Goal: Task Accomplishment & Management: Complete application form

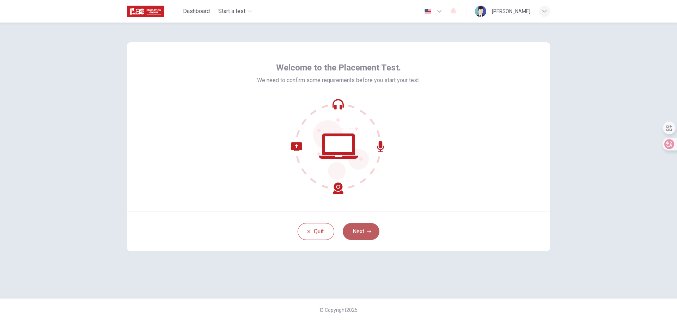
click at [361, 230] on button "Next" at bounding box center [361, 231] width 37 height 17
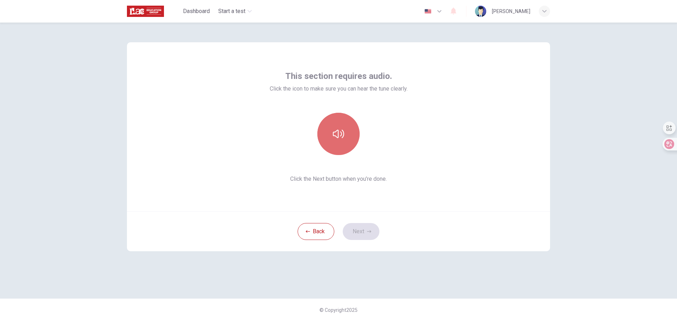
click at [338, 135] on icon "button" at bounding box center [338, 133] width 11 height 11
click at [365, 229] on button "Next" at bounding box center [361, 231] width 37 height 17
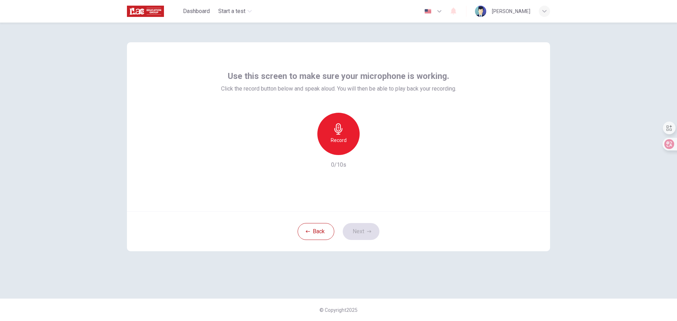
click at [339, 133] on icon "button" at bounding box center [338, 128] width 8 height 11
click at [337, 132] on icon "button" at bounding box center [338, 128] width 11 height 11
click at [364, 231] on button "Next" at bounding box center [361, 231] width 37 height 17
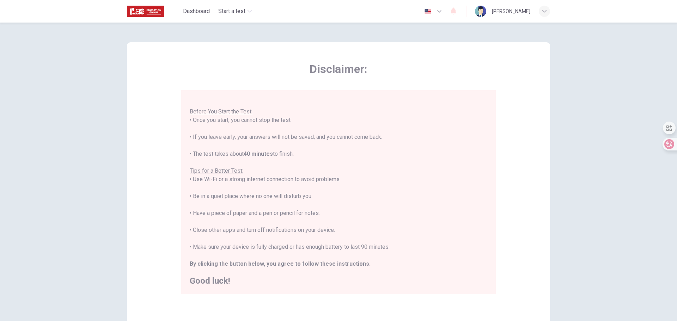
scroll to position [71, 0]
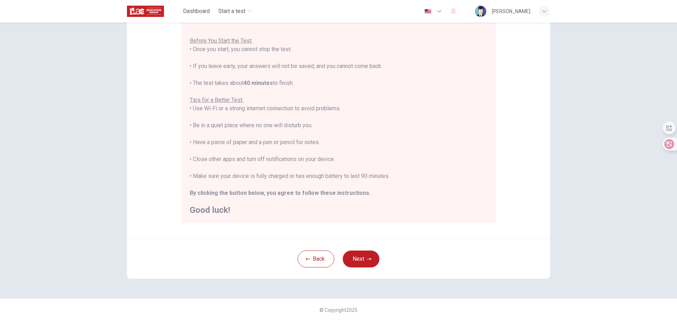
click at [357, 264] on button "Next" at bounding box center [361, 259] width 37 height 17
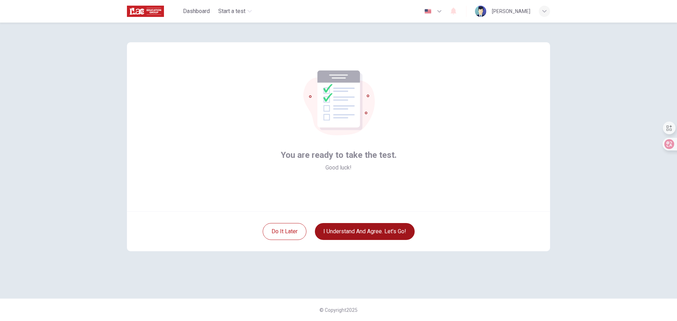
click at [371, 234] on button "I understand and agree. Let’s go!" at bounding box center [365, 231] width 100 height 17
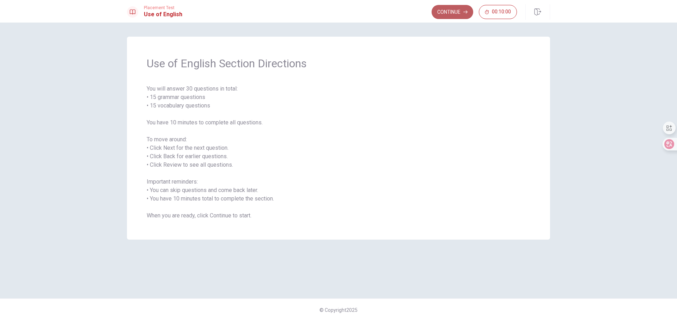
click at [454, 13] on button "Continue" at bounding box center [453, 12] width 42 height 14
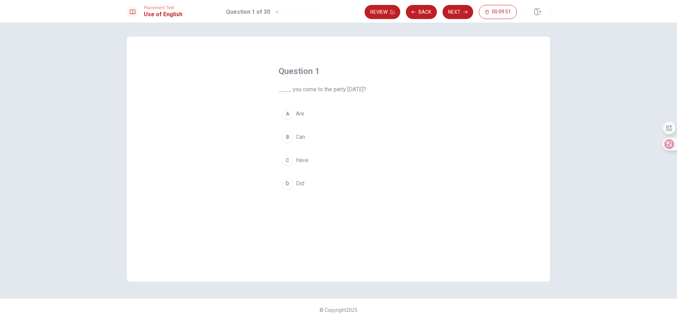
click at [287, 115] on div "A" at bounding box center [287, 113] width 11 height 11
click at [292, 137] on div "B" at bounding box center [287, 137] width 11 height 11
click at [458, 12] on button "Next" at bounding box center [458, 12] width 31 height 14
click at [294, 140] on button "B buys" at bounding box center [339, 137] width 120 height 18
click at [458, 11] on button "Next" at bounding box center [458, 12] width 31 height 14
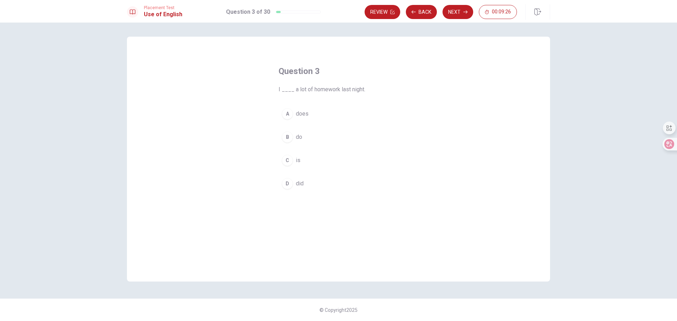
click at [288, 181] on div "D" at bounding box center [287, 183] width 11 height 11
click at [455, 12] on button "Next" at bounding box center [458, 12] width 31 height 14
click at [294, 115] on button "A sky" at bounding box center [339, 114] width 120 height 18
click at [450, 6] on button "Next" at bounding box center [458, 12] width 31 height 14
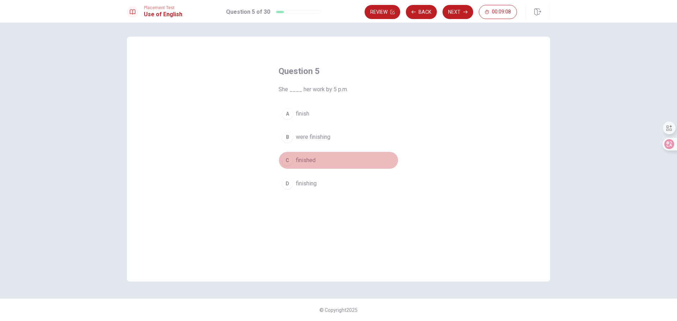
click at [301, 161] on span "finished" at bounding box center [306, 160] width 20 height 8
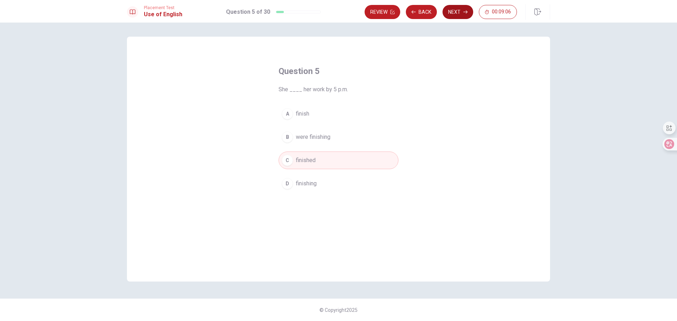
click at [458, 12] on button "Next" at bounding box center [458, 12] width 31 height 14
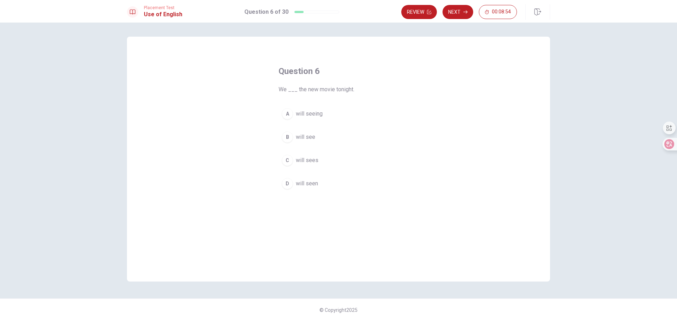
click at [302, 135] on span "will see" at bounding box center [305, 137] width 19 height 8
click at [456, 12] on button "Next" at bounding box center [458, 12] width 31 height 14
click at [300, 139] on span "lamp" at bounding box center [302, 137] width 12 height 8
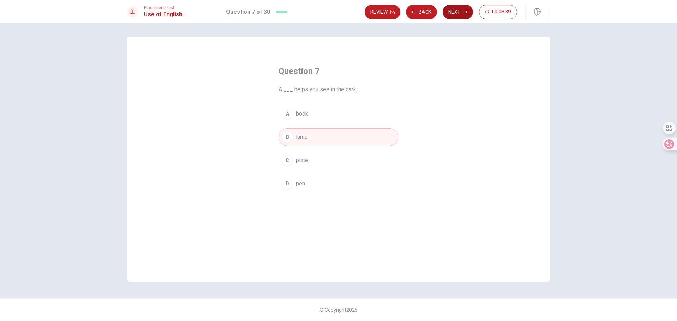
click at [455, 13] on button "Next" at bounding box center [458, 12] width 31 height 14
click at [290, 110] on div "A" at bounding box center [287, 113] width 11 height 11
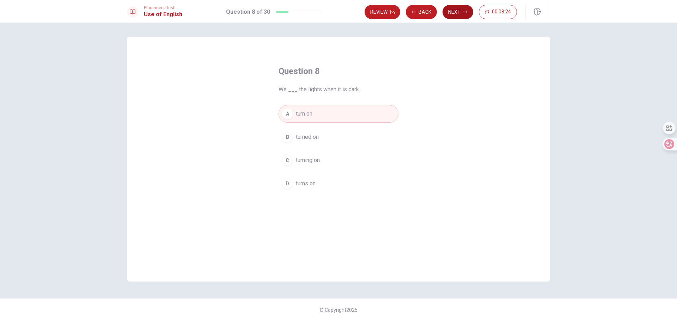
click at [454, 12] on button "Next" at bounding box center [458, 12] width 31 height 14
click at [302, 113] on span "will complete" at bounding box center [312, 114] width 33 height 8
click at [455, 13] on button "Next" at bounding box center [458, 12] width 31 height 14
click at [300, 160] on span "go" at bounding box center [299, 160] width 6 height 8
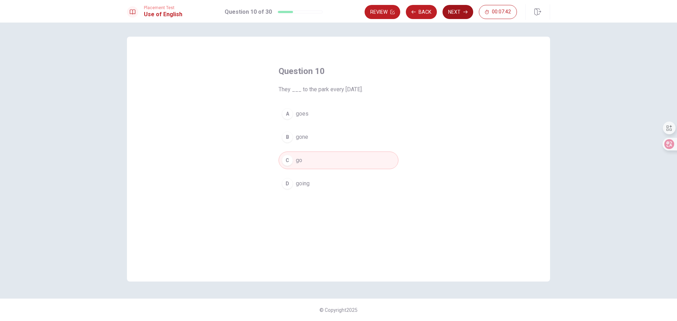
click at [454, 12] on button "Next" at bounding box center [458, 12] width 31 height 14
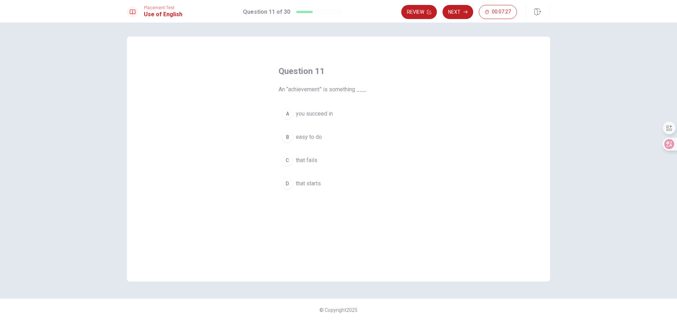
click at [306, 116] on span "you succeed in" at bounding box center [314, 114] width 37 height 8
click at [455, 13] on button "Next" at bounding box center [458, 12] width 31 height 14
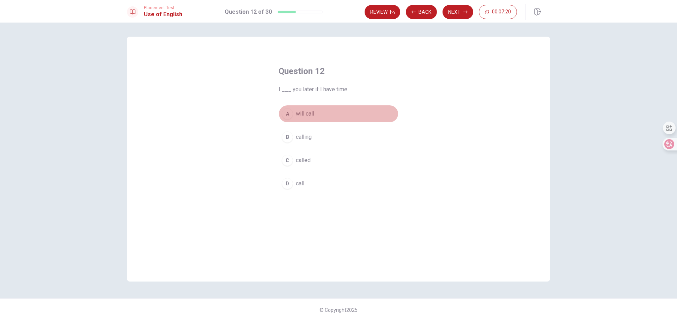
click at [311, 113] on span "will call" at bounding box center [305, 114] width 18 height 8
click at [456, 14] on button "Next" at bounding box center [458, 12] width 31 height 14
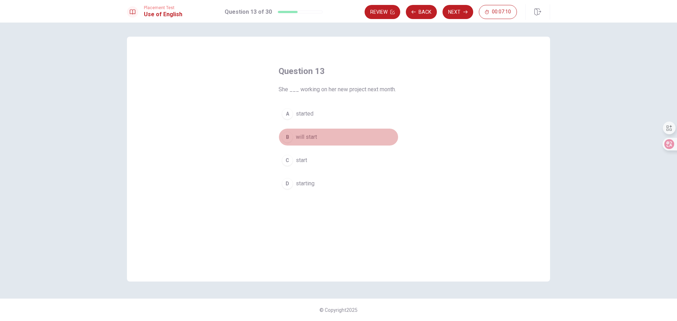
click at [312, 139] on span "will start" at bounding box center [306, 137] width 21 height 8
click at [454, 14] on button "Next" at bounding box center [458, 12] width 31 height 14
click at [318, 186] on span "had finished" at bounding box center [311, 184] width 30 height 8
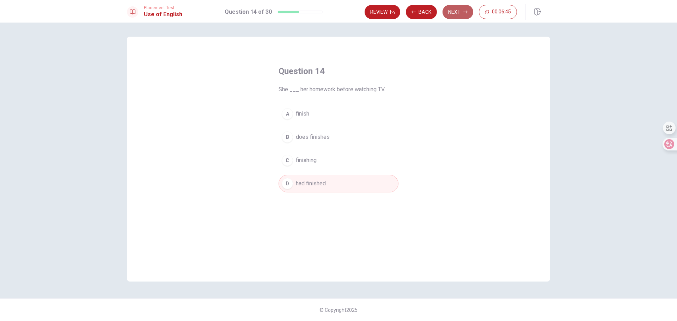
click at [456, 14] on button "Next" at bounding box center [458, 12] width 31 height 14
click at [304, 113] on span "depend" at bounding box center [305, 114] width 19 height 8
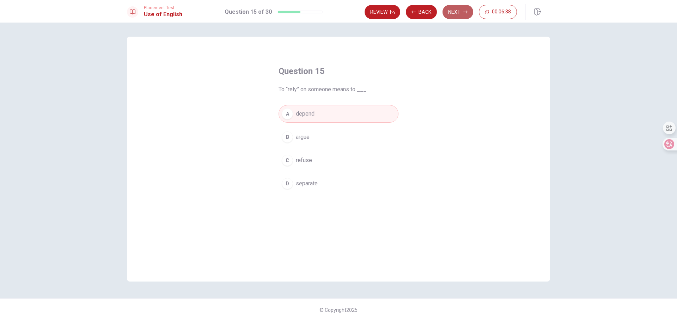
click at [458, 12] on button "Next" at bounding box center [458, 12] width 31 height 14
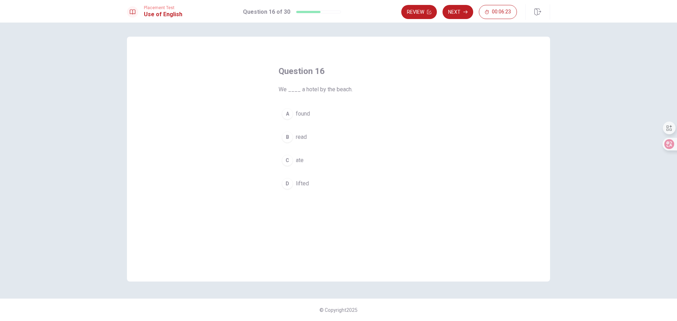
click at [309, 113] on span "found" at bounding box center [303, 114] width 14 height 8
click at [459, 11] on button "Next" at bounding box center [458, 12] width 31 height 14
click at [295, 114] on button "A go" at bounding box center [339, 114] width 120 height 18
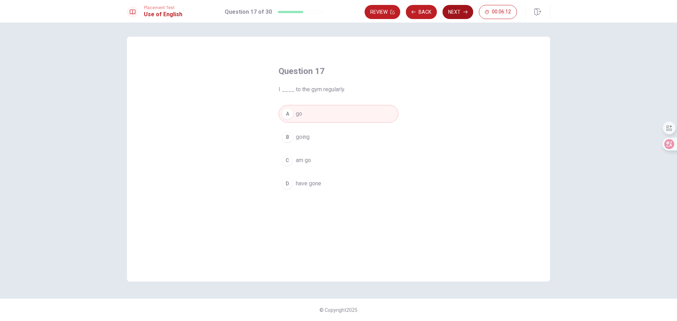
click at [455, 12] on button "Next" at bounding box center [458, 12] width 31 height 14
click at [309, 160] on span "score" at bounding box center [303, 160] width 14 height 8
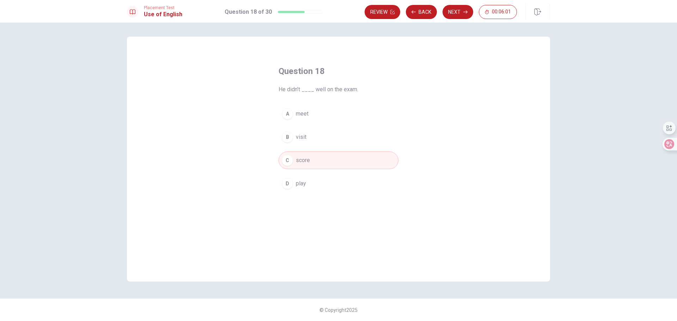
drag, startPoint x: 455, startPoint y: 13, endPoint x: 388, endPoint y: 157, distance: 159.1
click at [388, 157] on div "Placement Test Use of English Question 18 of 30 Review Back Next 00:06:01 Quest…" at bounding box center [338, 160] width 677 height 321
click at [299, 185] on span "play" at bounding box center [301, 184] width 10 height 8
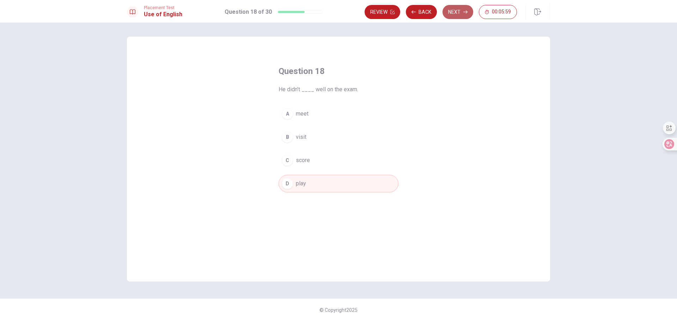
click at [453, 12] on button "Next" at bounding box center [458, 12] width 31 height 14
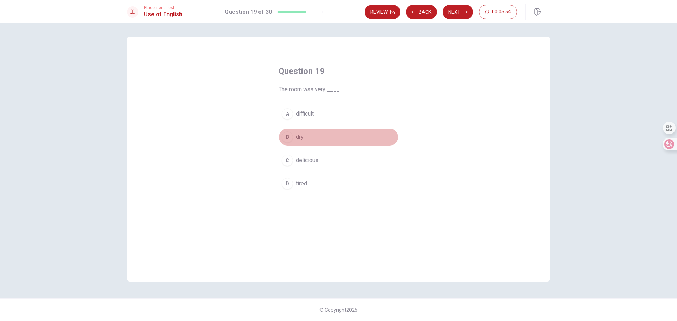
click at [318, 141] on button "B dry" at bounding box center [339, 137] width 120 height 18
click at [456, 12] on button "Next" at bounding box center [458, 12] width 31 height 14
click at [295, 137] on button "B have" at bounding box center [339, 137] width 120 height 18
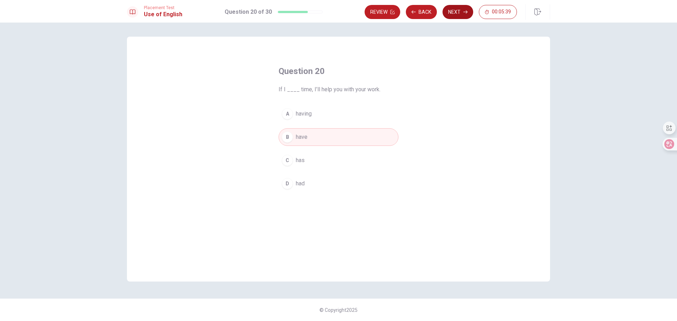
click at [455, 11] on button "Next" at bounding box center [458, 12] width 31 height 14
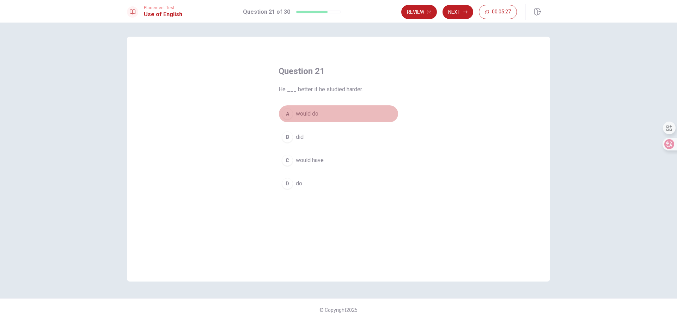
click at [302, 116] on span "would do" at bounding box center [307, 114] width 23 height 8
click at [456, 12] on button "Next" at bounding box center [458, 12] width 31 height 14
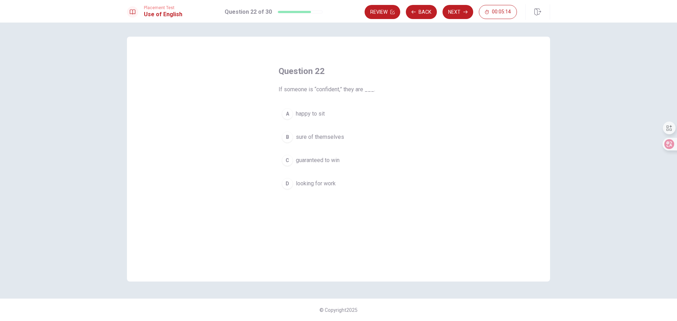
click at [327, 159] on span "guaranteed to win" at bounding box center [318, 160] width 44 height 8
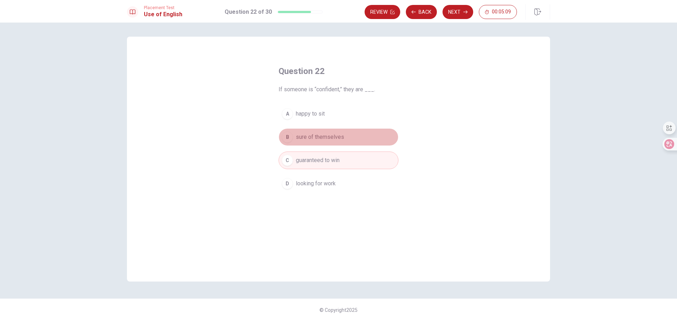
click at [327, 138] on span "sure of themselves" at bounding box center [320, 137] width 48 height 8
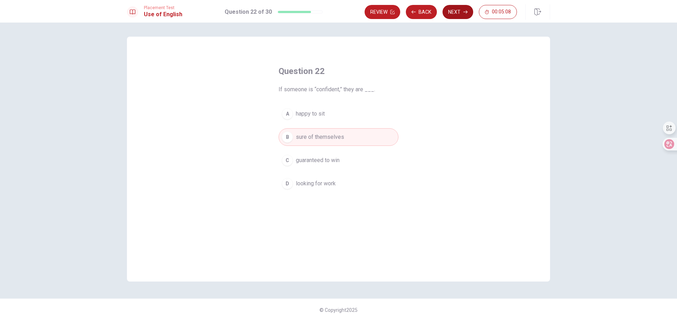
click at [454, 12] on button "Next" at bounding box center [458, 12] width 31 height 14
click at [315, 143] on button "B success" at bounding box center [339, 137] width 120 height 18
click at [454, 12] on button "Next" at bounding box center [458, 12] width 31 height 14
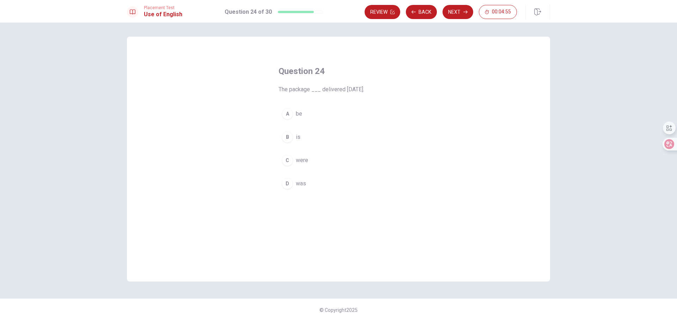
click at [302, 185] on span "was" at bounding box center [301, 184] width 10 height 8
click at [459, 12] on button "Next" at bounding box center [458, 12] width 31 height 14
click at [303, 172] on span "although" at bounding box center [306, 169] width 21 height 8
click at [456, 13] on button "Next" at bounding box center [458, 12] width 31 height 14
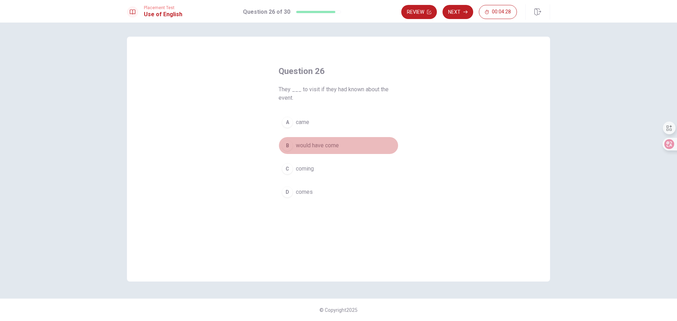
click at [330, 145] on span "would have come" at bounding box center [317, 145] width 43 height 8
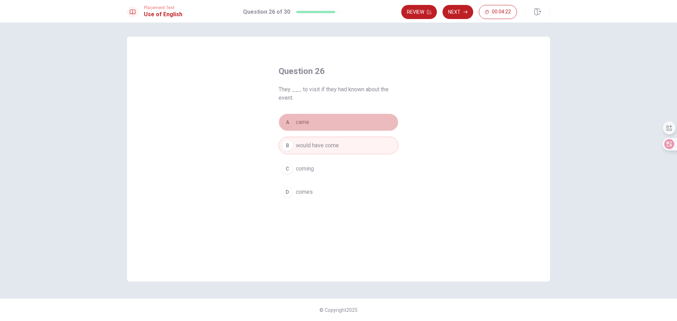
click at [299, 120] on span "came" at bounding box center [302, 122] width 13 height 8
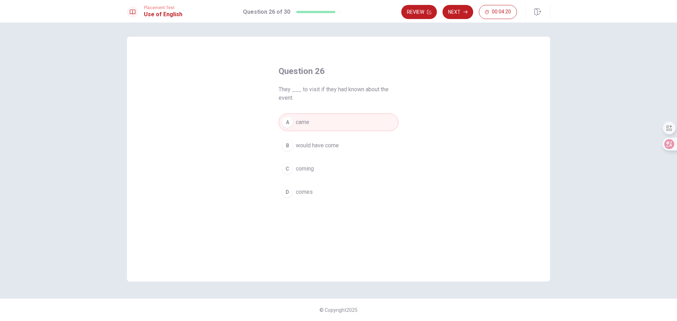
click at [311, 143] on span "would have come" at bounding box center [317, 145] width 43 height 8
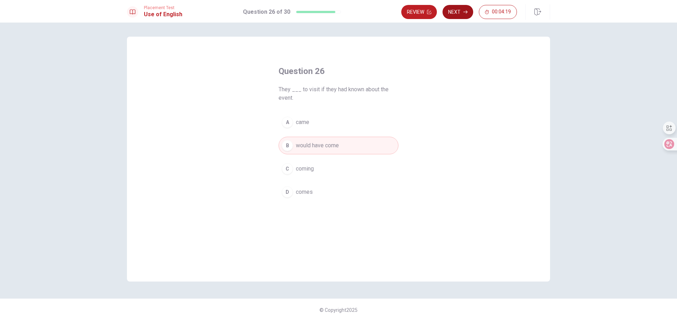
click at [455, 12] on button "Next" at bounding box center [458, 12] width 31 height 14
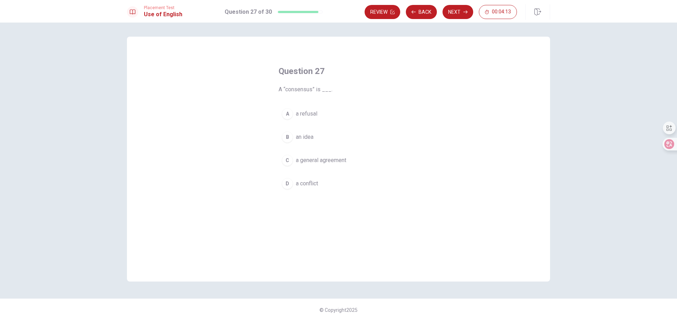
drag, startPoint x: 285, startPoint y: 89, endPoint x: 303, endPoint y: 91, distance: 18.8
click at [303, 91] on span "A “consensus” is ___." at bounding box center [339, 89] width 120 height 8
click at [327, 50] on div "Question 27 A “consensus” is ___. A a refusal B an idea C a general agreement D…" at bounding box center [338, 159] width 423 height 245
click at [318, 162] on span "a general agreement" at bounding box center [321, 160] width 50 height 8
click at [455, 11] on button "Next" at bounding box center [458, 12] width 31 height 14
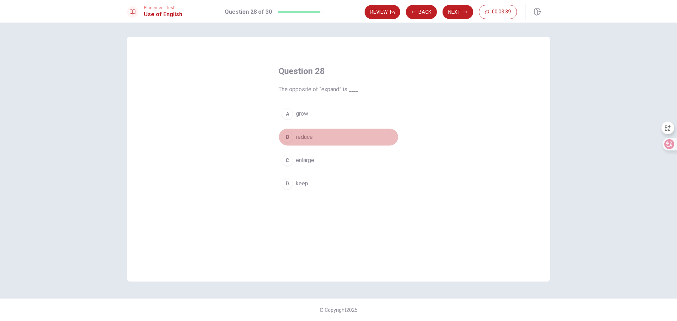
click at [313, 138] on span "reduce" at bounding box center [304, 137] width 17 height 8
click at [458, 13] on button "Next" at bounding box center [458, 12] width 31 height 14
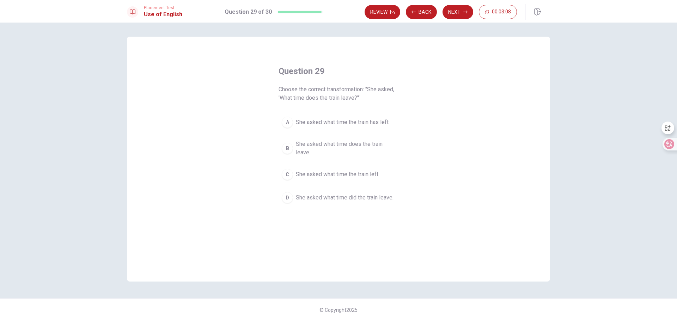
click at [290, 147] on div "B" at bounding box center [287, 148] width 11 height 11
click at [457, 11] on button "Next" at bounding box center [458, 12] width 31 height 14
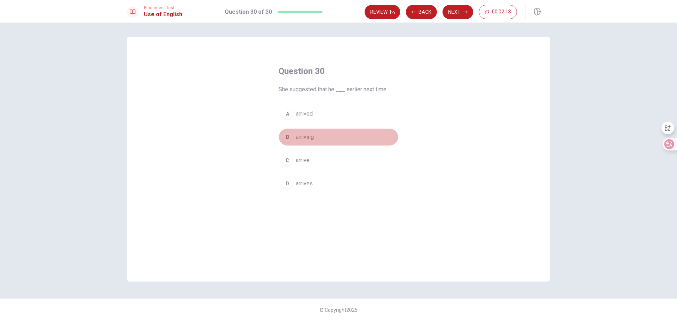
click at [314, 140] on span "arriving" at bounding box center [305, 137] width 18 height 8
click at [343, 183] on button "D arrives" at bounding box center [339, 184] width 120 height 18
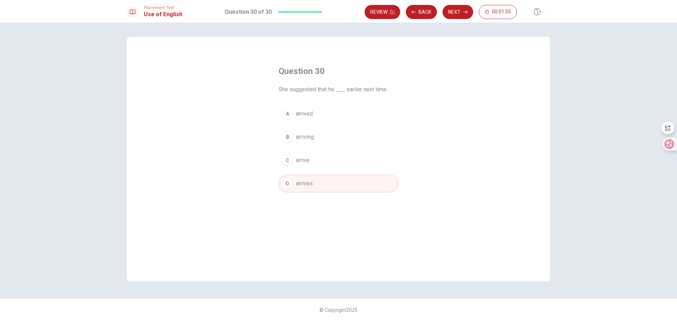
click at [279, 175] on button "D arrives" at bounding box center [339, 184] width 120 height 18
click at [423, 13] on button "Back" at bounding box center [421, 12] width 31 height 14
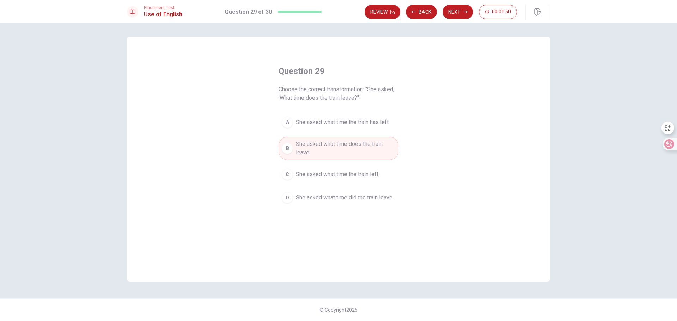
click at [359, 178] on span "She asked what time the train left." at bounding box center [338, 174] width 84 height 8
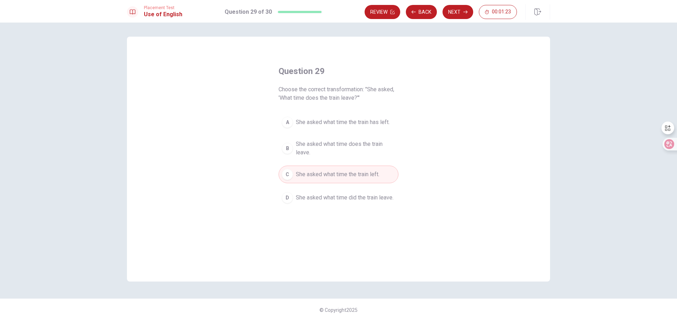
click at [341, 151] on span "She asked what time does the train leave." at bounding box center [345, 148] width 99 height 17
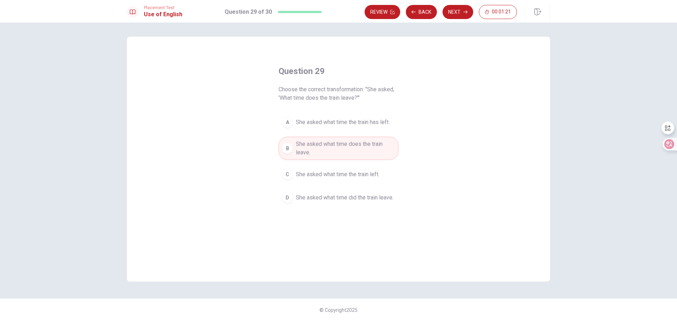
click at [326, 176] on span "She asked what time the train left." at bounding box center [338, 174] width 84 height 8
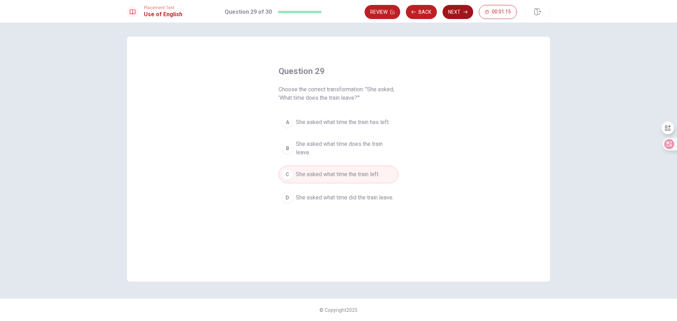
click at [456, 11] on button "Next" at bounding box center [458, 12] width 31 height 14
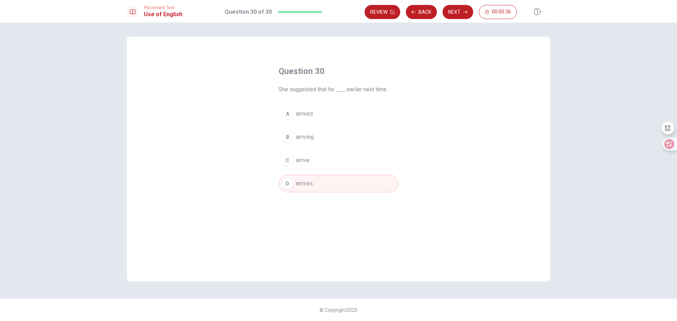
click at [325, 162] on button "C arrive" at bounding box center [339, 161] width 120 height 18
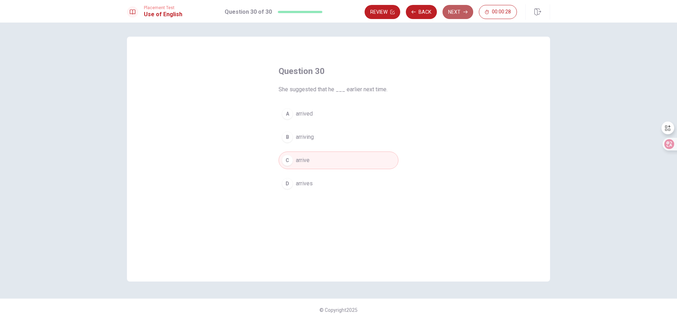
click at [456, 14] on button "Next" at bounding box center [458, 12] width 31 height 14
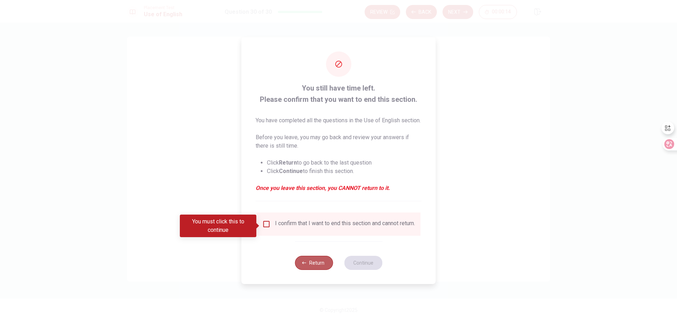
click at [311, 270] on button "Return" at bounding box center [314, 263] width 38 height 14
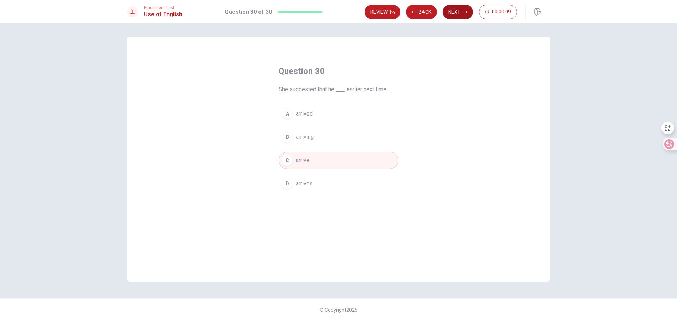
click at [458, 13] on button "Next" at bounding box center [458, 12] width 31 height 14
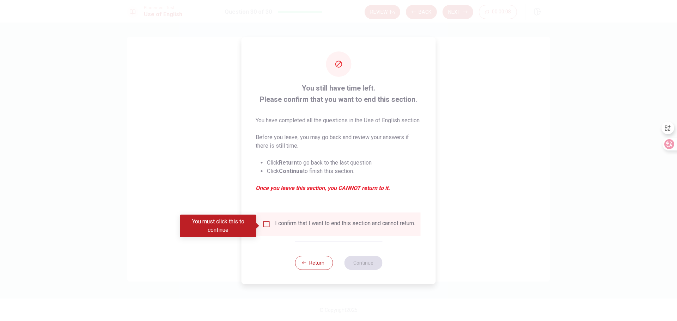
click at [264, 228] on input "You must click this to continue" at bounding box center [266, 224] width 8 height 8
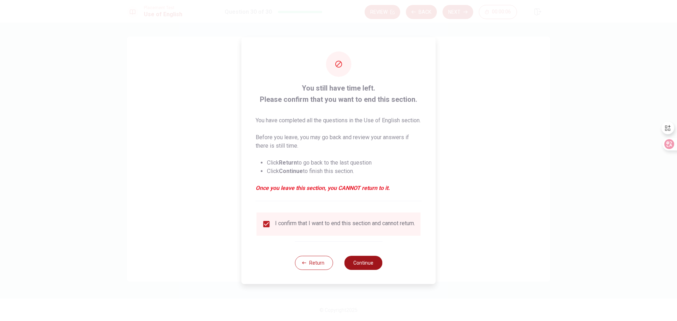
click at [370, 270] on button "Continue" at bounding box center [363, 263] width 38 height 14
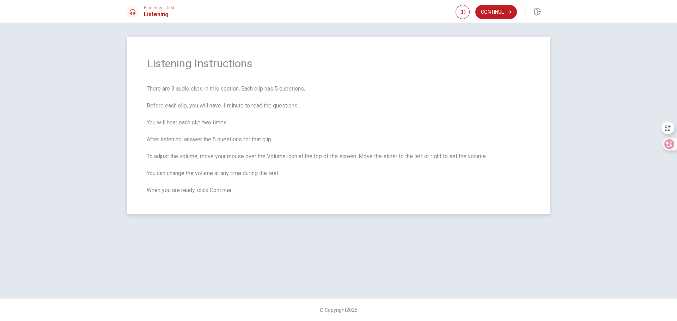
click at [248, 138] on span "There are 3 audio clips in this section. Each clip has 5 questions. Before each…" at bounding box center [339, 140] width 384 height 110
click at [492, 14] on button "Continue" at bounding box center [497, 12] width 42 height 14
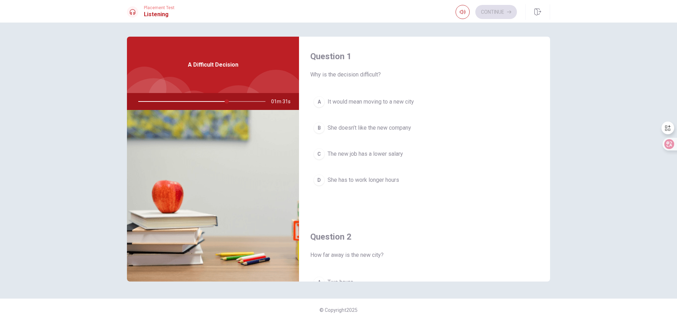
click at [321, 103] on div "A" at bounding box center [319, 101] width 11 height 11
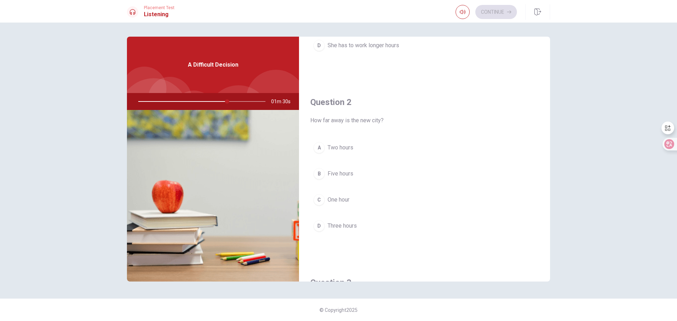
scroll to position [141, 0]
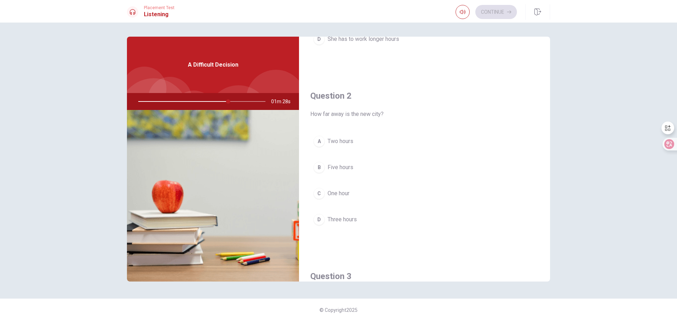
click at [328, 220] on span "Three hours" at bounding box center [342, 220] width 29 height 8
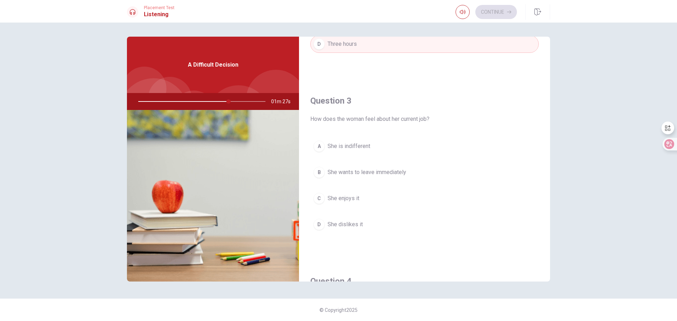
scroll to position [318, 0]
click at [323, 198] on div "C" at bounding box center [319, 197] width 11 height 11
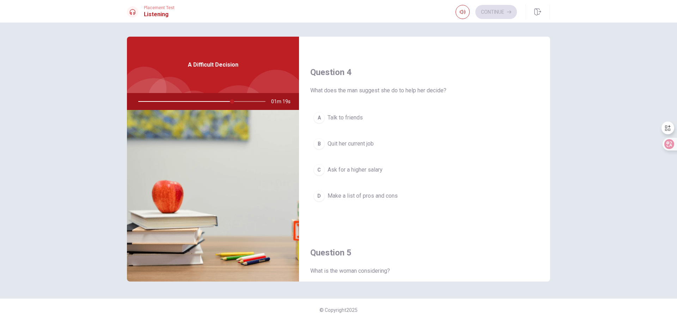
scroll to position [529, 0]
click at [376, 194] on span "Make a list of pros and cons" at bounding box center [363, 193] width 70 height 8
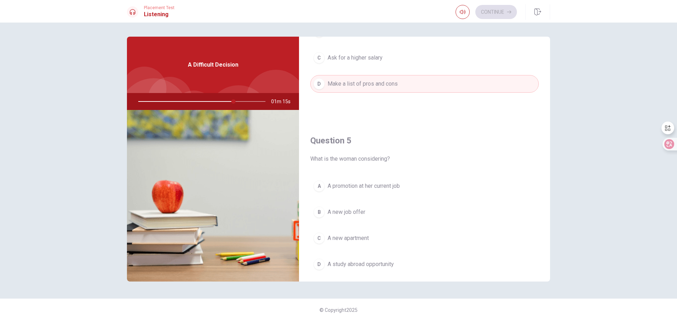
scroll to position [658, 0]
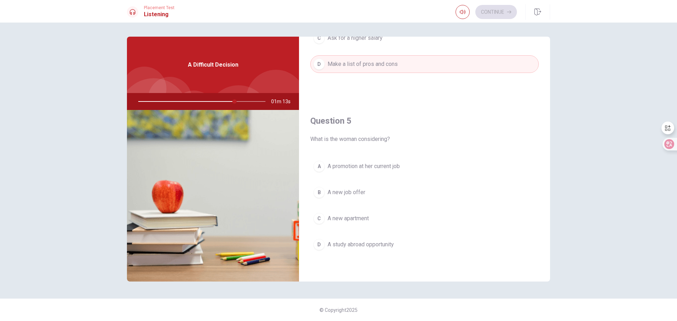
click at [351, 191] on span "A new job offer" at bounding box center [347, 192] width 38 height 8
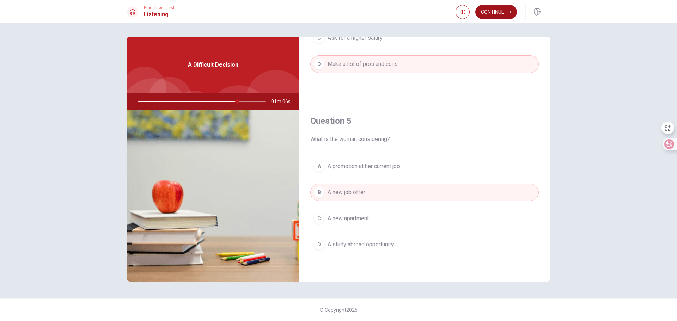
click at [489, 12] on button "Continue" at bounding box center [497, 12] width 42 height 14
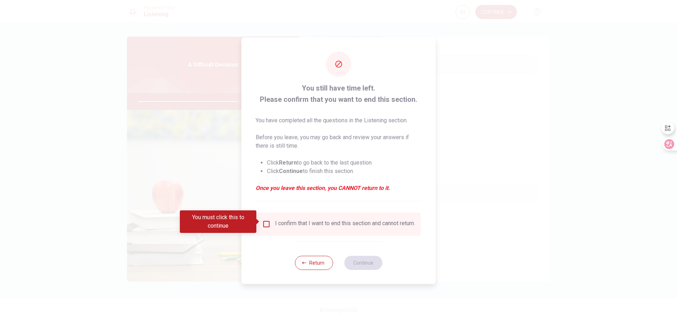
click at [264, 223] on input "You must click this to continue" at bounding box center [266, 224] width 8 height 8
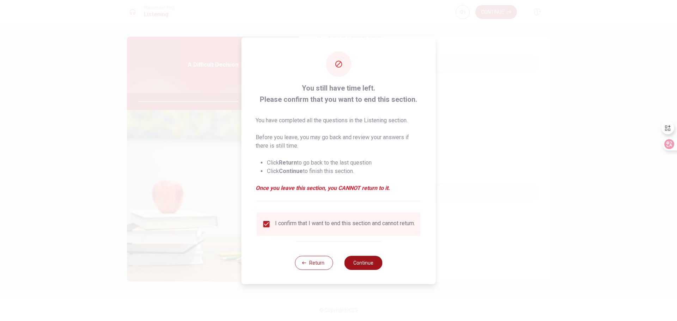
click at [357, 265] on button "Continue" at bounding box center [363, 263] width 38 height 14
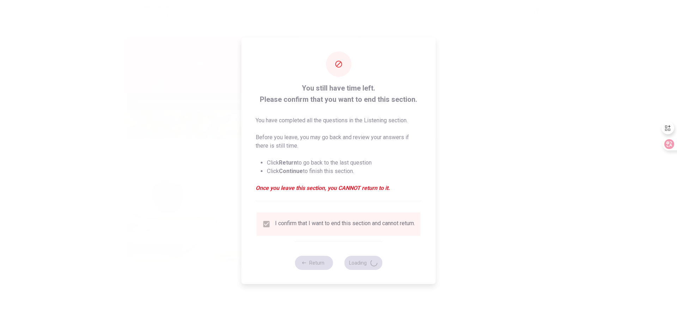
type input "81"
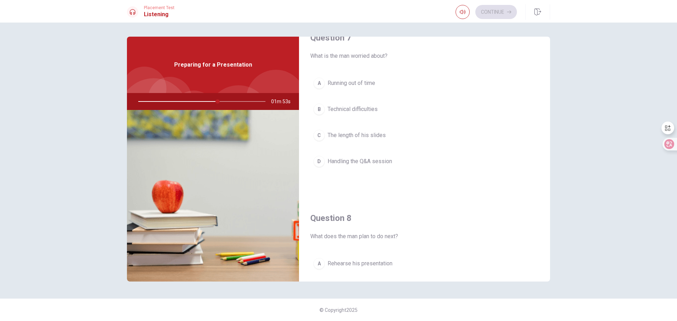
scroll to position [0, 0]
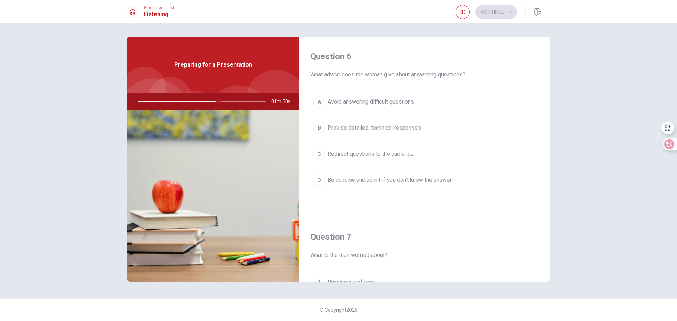
click at [349, 181] on span "Be concise and admit if you don’t know the answer" at bounding box center [390, 180] width 124 height 8
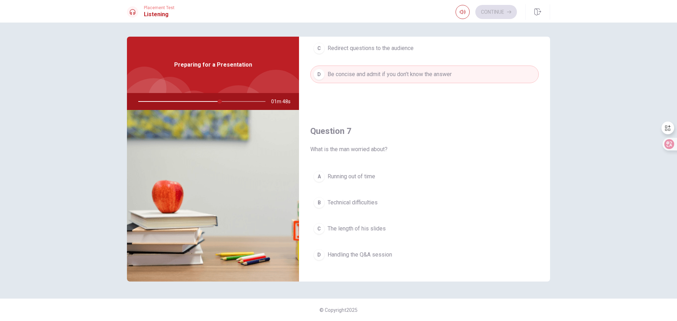
scroll to position [141, 0]
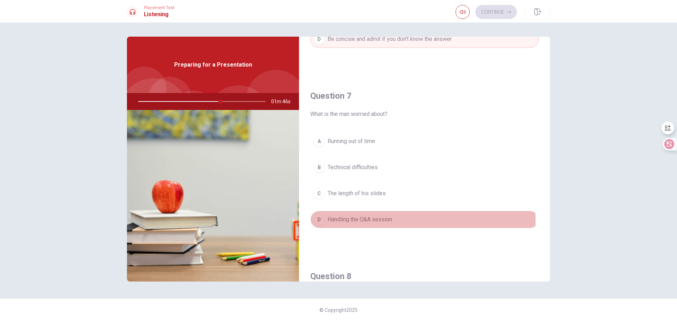
click at [372, 222] on span "Handling the Q&A session" at bounding box center [360, 220] width 65 height 8
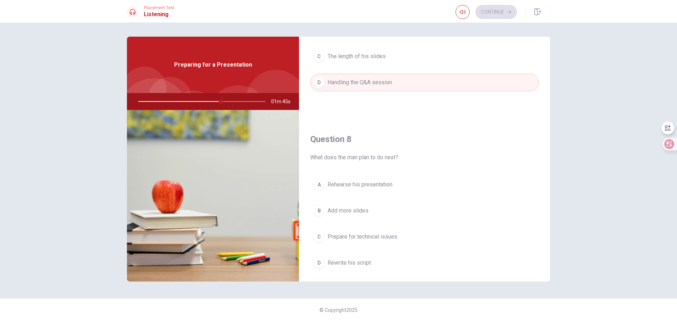
scroll to position [282, 0]
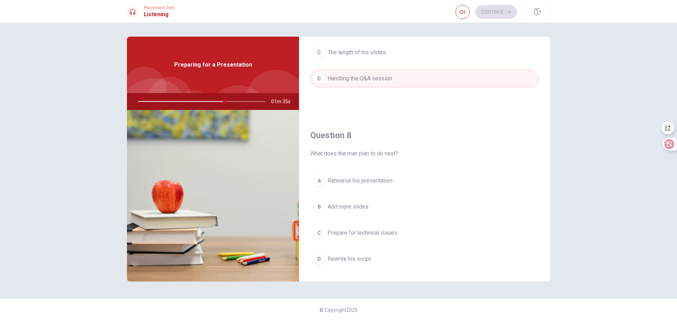
click at [363, 232] on span "Prepare for technical issues" at bounding box center [363, 233] width 70 height 8
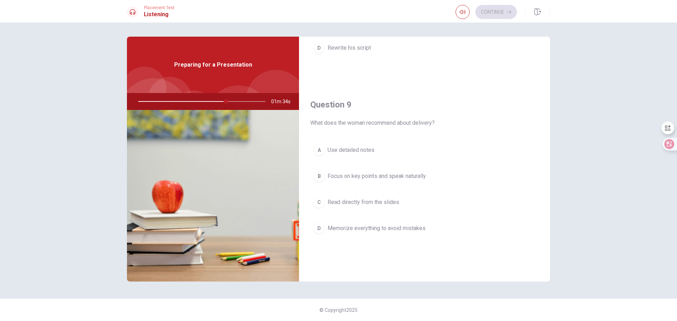
scroll to position [494, 0]
click at [376, 176] on span "Focus on key points and speak naturally" at bounding box center [377, 176] width 98 height 8
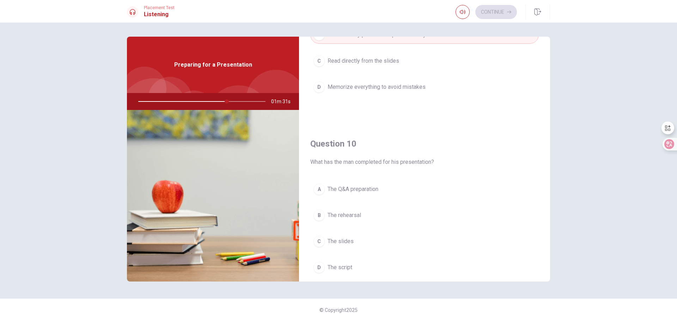
scroll to position [658, 0]
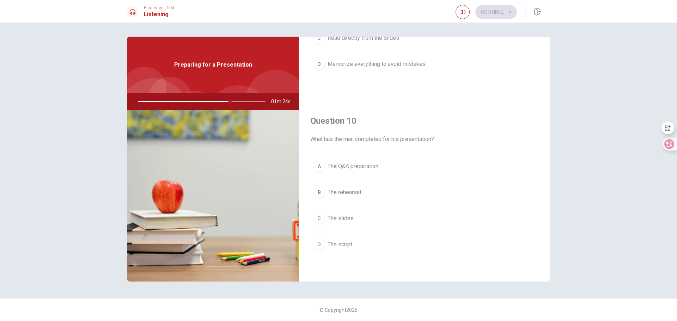
click at [349, 193] on span "The rehearsal" at bounding box center [345, 192] width 34 height 8
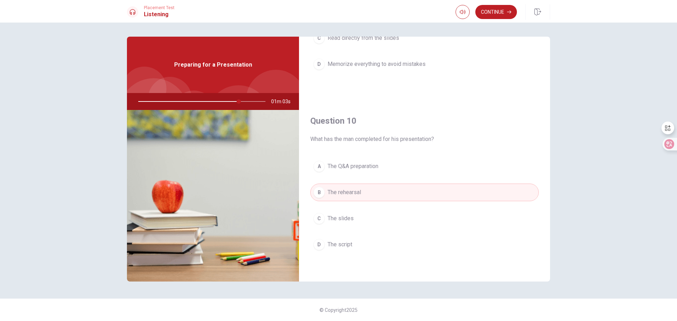
click at [352, 219] on span "The slides" at bounding box center [341, 218] width 26 height 8
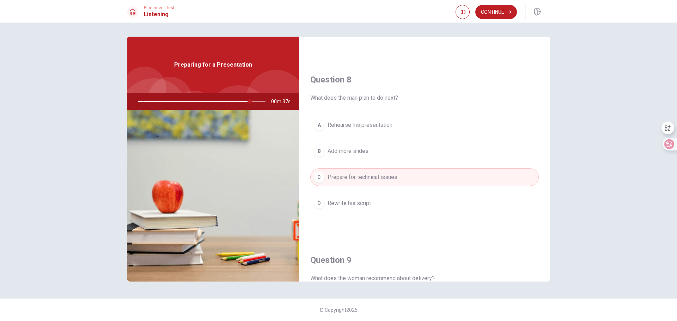
scroll to position [340, 0]
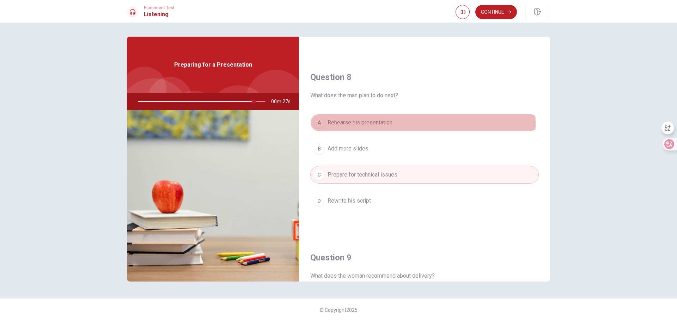
click at [370, 125] on span "Rehearse his presentation" at bounding box center [360, 123] width 65 height 8
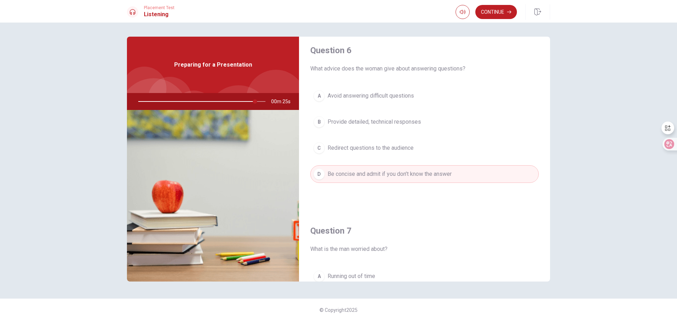
scroll to position [0, 0]
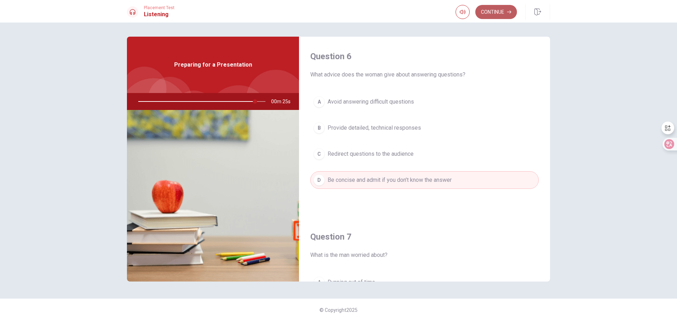
click at [494, 10] on button "Continue" at bounding box center [497, 12] width 42 height 14
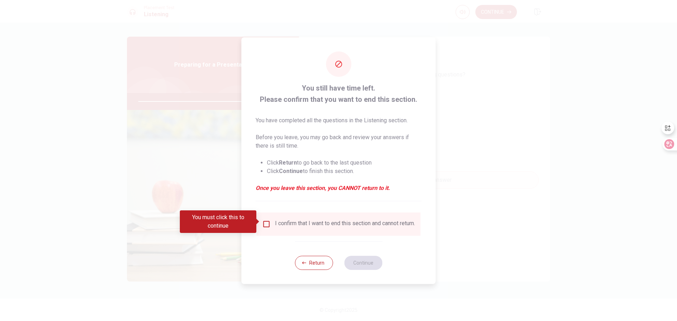
click at [266, 220] on input "You must click this to continue" at bounding box center [266, 224] width 8 height 8
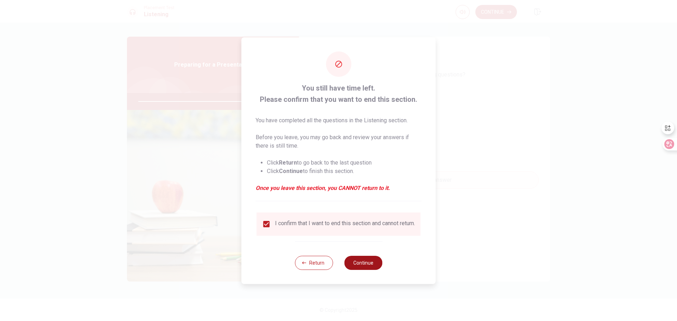
click at [363, 267] on button "Continue" at bounding box center [363, 263] width 38 height 14
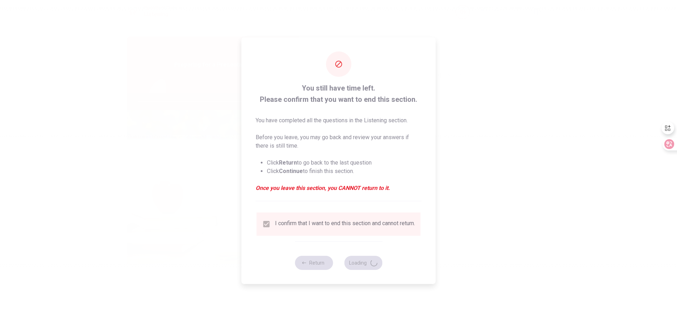
type input "94"
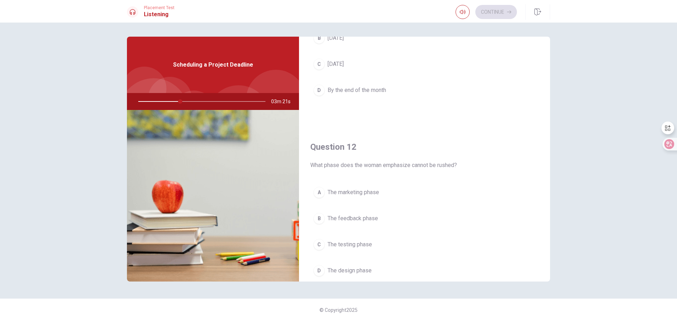
scroll to position [106, 0]
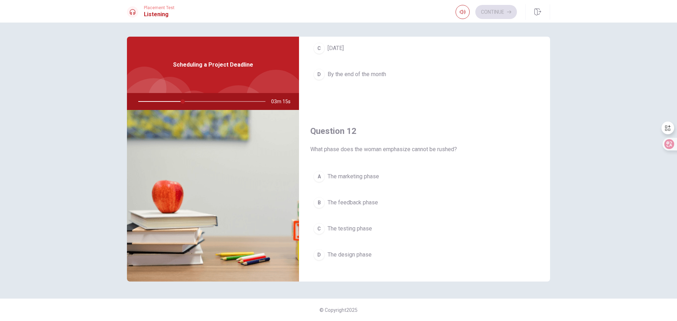
click at [359, 254] on span "The design phase" at bounding box center [350, 255] width 44 height 8
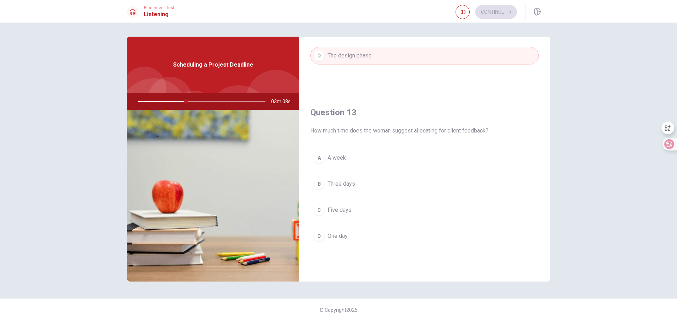
scroll to position [318, 0]
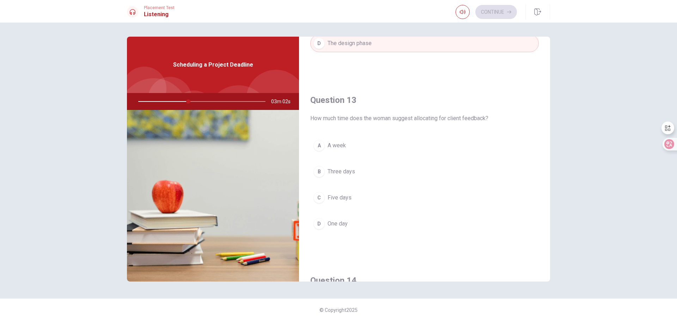
click at [345, 173] on span "Three days" at bounding box center [342, 172] width 28 height 8
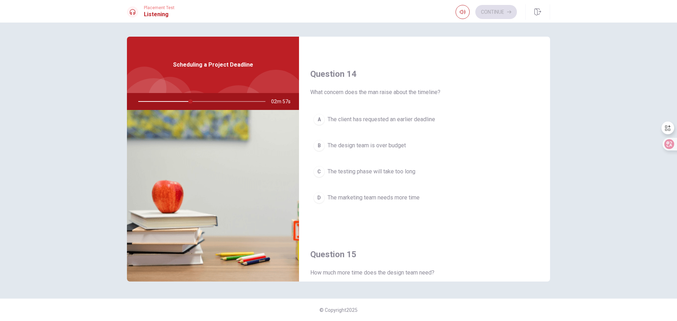
scroll to position [529, 0]
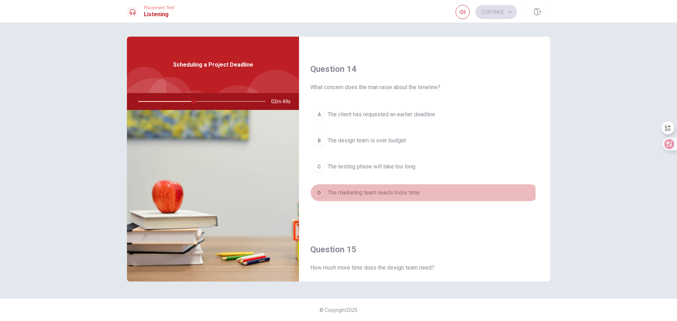
click at [374, 195] on span "The marketing team needs more time" at bounding box center [374, 193] width 92 height 8
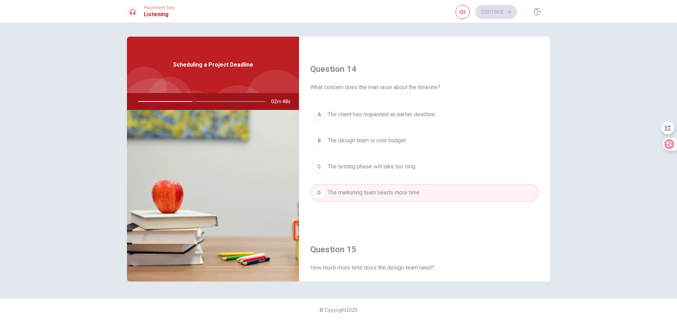
scroll to position [658, 0]
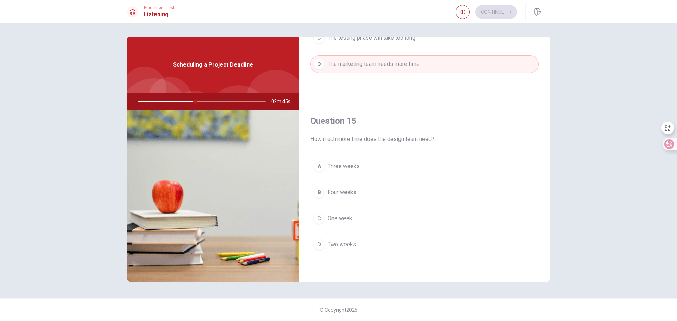
click at [348, 247] on span "Two weeks" at bounding box center [342, 245] width 29 height 8
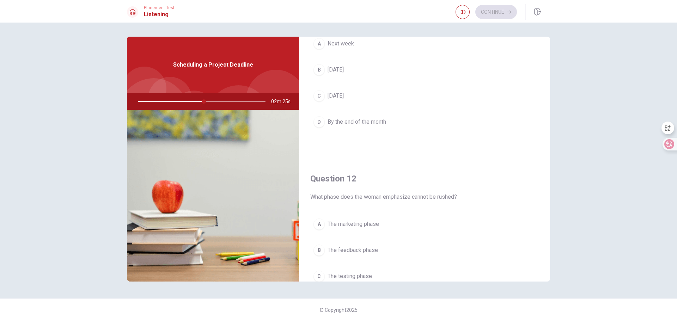
scroll to position [0, 0]
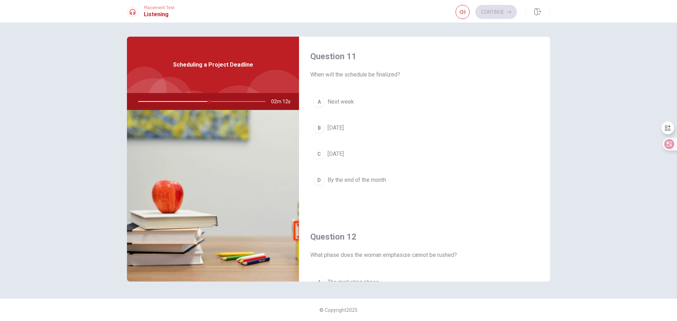
click at [342, 127] on span "[DATE]" at bounding box center [336, 128] width 16 height 8
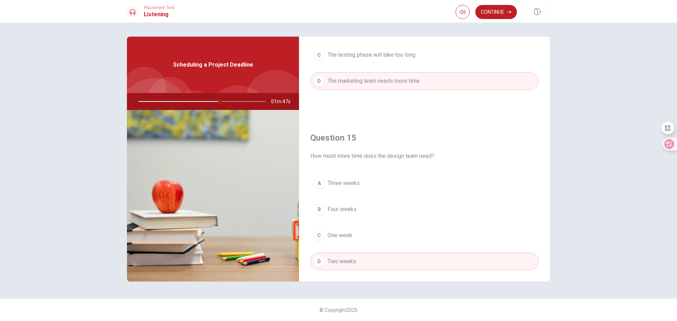
scroll to position [658, 0]
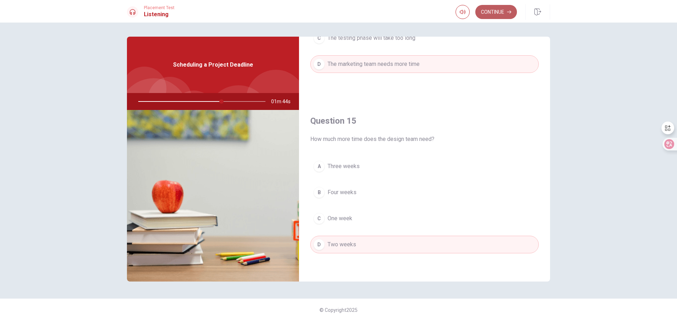
click at [488, 10] on button "Continue" at bounding box center [497, 12] width 42 height 14
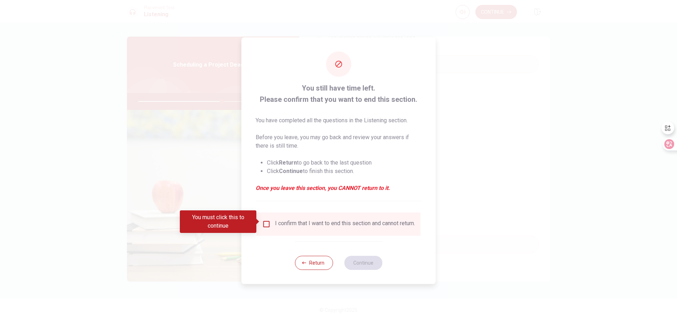
click at [266, 222] on input "You must click this to continue" at bounding box center [266, 224] width 8 height 8
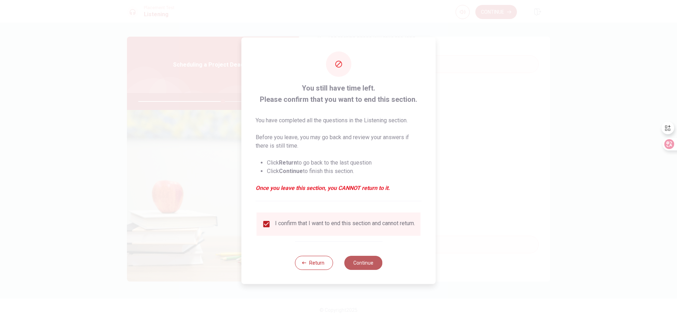
click at [364, 264] on button "Continue" at bounding box center [363, 263] width 38 height 14
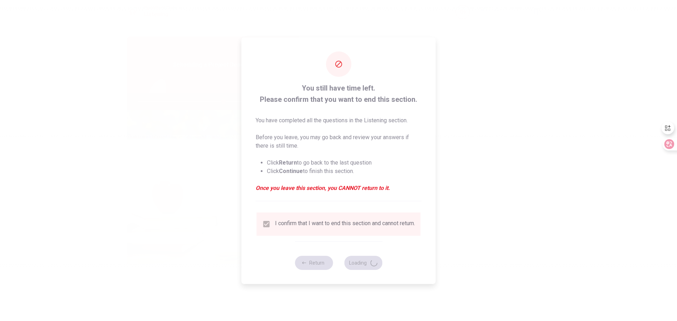
type input "67"
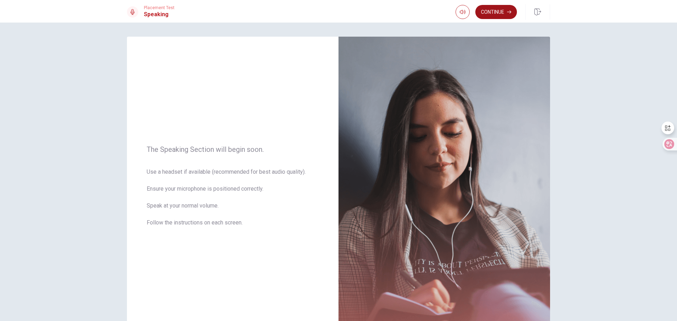
click at [495, 14] on button "Continue" at bounding box center [497, 12] width 42 height 14
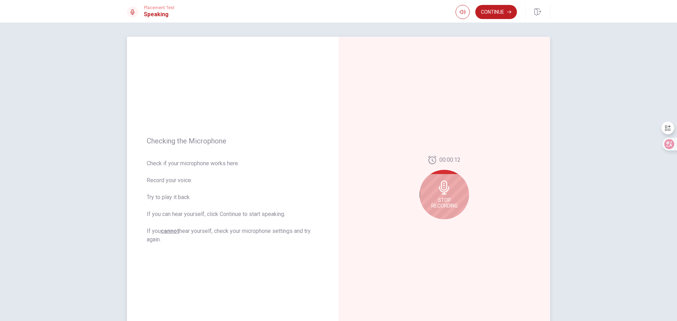
click at [447, 193] on icon at bounding box center [444, 188] width 14 height 14
click at [450, 194] on icon at bounding box center [446, 190] width 14 height 14
click at [451, 225] on icon "Play Audio" at bounding box center [452, 225] width 3 height 4
click at [444, 187] on icon at bounding box center [446, 190] width 14 height 14
click at [443, 187] on icon at bounding box center [446, 190] width 14 height 14
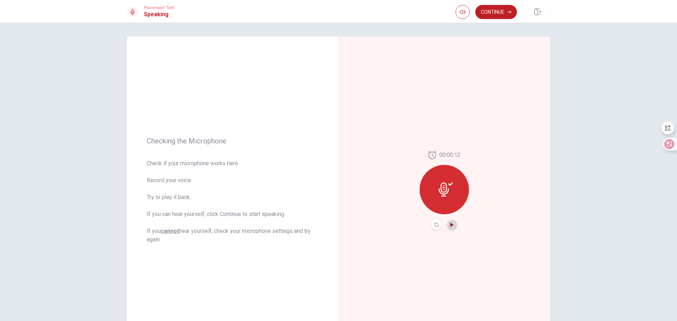
click at [452, 227] on icon "Play Audio" at bounding box center [452, 225] width 4 height 4
click at [448, 192] on icon at bounding box center [446, 190] width 14 height 14
click at [444, 189] on icon at bounding box center [446, 190] width 14 height 14
click at [496, 14] on button "Continue" at bounding box center [497, 12] width 42 height 14
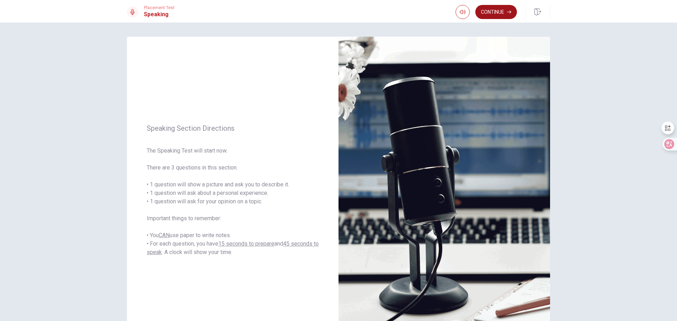
click at [497, 13] on button "Continue" at bounding box center [497, 12] width 42 height 14
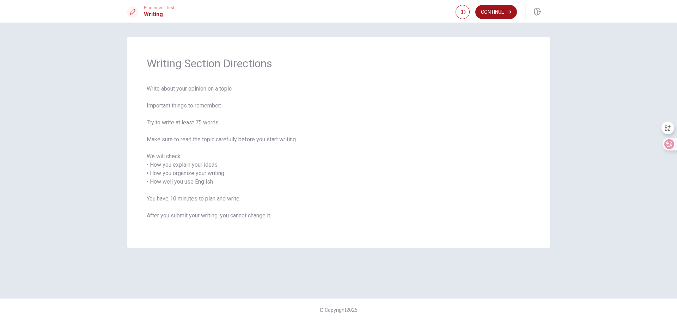
click at [497, 13] on button "Continue" at bounding box center [497, 12] width 42 height 14
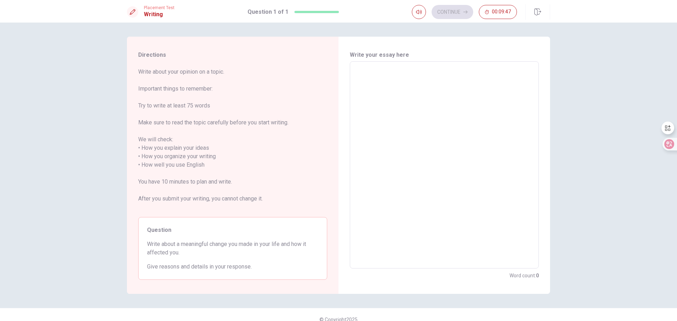
click at [365, 73] on textarea at bounding box center [444, 165] width 179 height 196
type textarea "A"
type textarea "x"
type textarea "A"
type textarea "x"
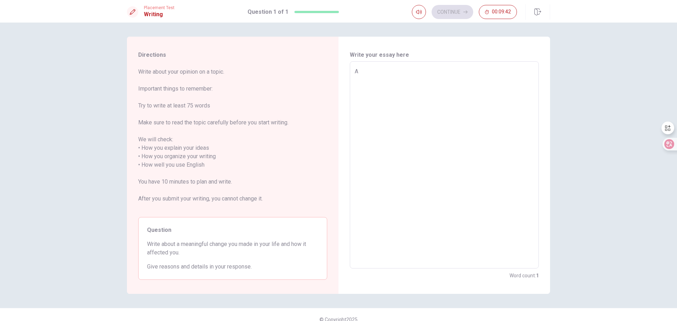
type textarea "A m"
type textarea "x"
type textarea "A me"
type textarea "x"
type textarea "A mea"
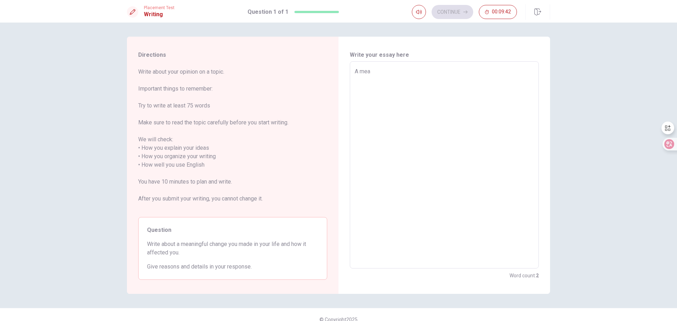
type textarea "x"
type textarea "A mean"
type textarea "x"
type textarea "A meani"
type textarea "x"
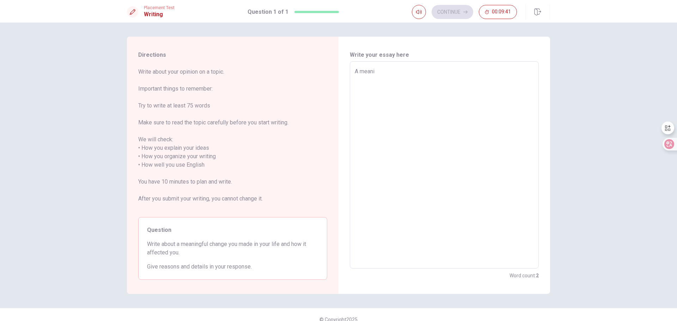
type textarea "A meanin"
type textarea "x"
type textarea "A meaning"
type textarea "x"
type textarea "A meaningf"
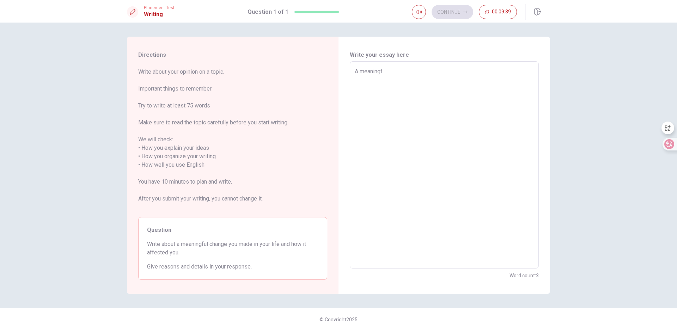
type textarea "x"
type textarea "A meaningfu"
type textarea "x"
type textarea "A meaningful"
type textarea "x"
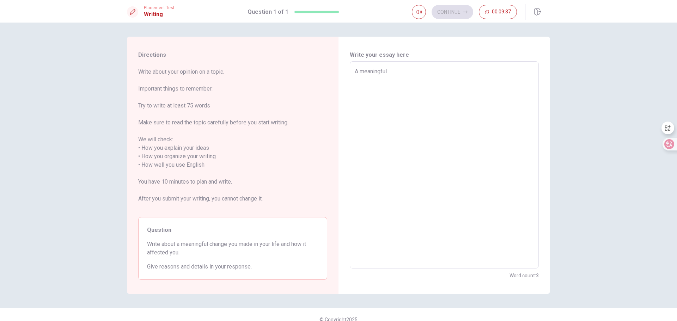
type textarea "A meaningful"
type textarea "x"
type textarea "A meaningful c"
type textarea "x"
type textarea "A meaningful ch"
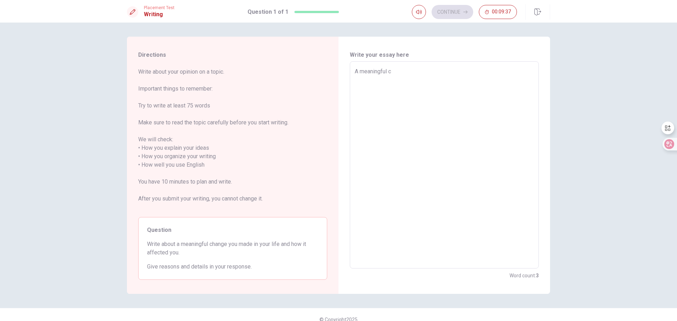
type textarea "x"
type textarea "A meaningful cha"
type textarea "x"
type textarea "A meaningful chan"
type textarea "x"
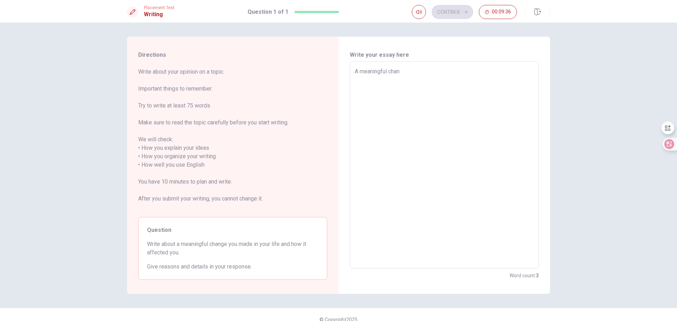
type textarea "A meaningful [PERSON_NAME]"
type textarea "x"
type textarea "A meaningful change"
type textarea "x"
type textarea "A meaningful change"
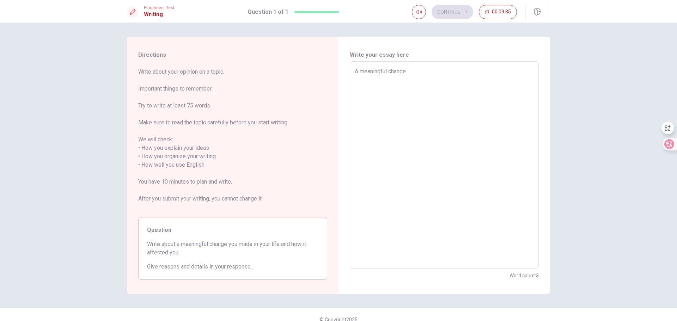
type textarea "x"
type textarea "A meaningful change I"
type textarea "x"
type textarea "A meaningful change I"
type textarea "x"
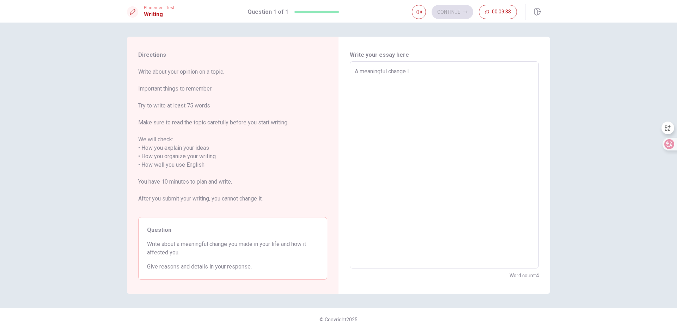
type textarea "A meaningful change I m"
type textarea "x"
type textarea "A meaningful change I ma"
type textarea "x"
type textarea "A meaningful change I mad"
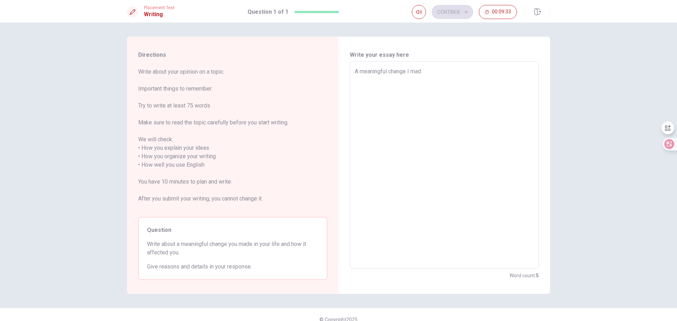
type textarea "x"
type textarea "A meaningful change I made"
type textarea "x"
type textarea "A meaningful change I made"
type textarea "x"
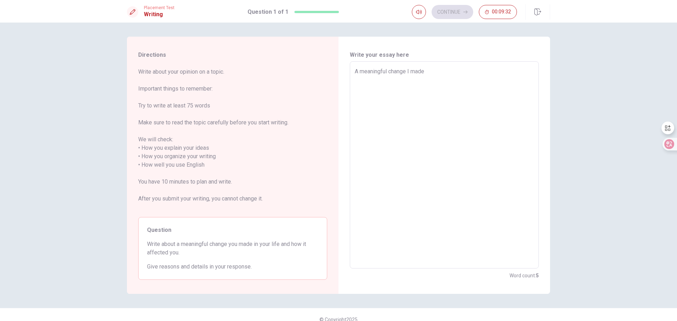
type textarea "A meaningful change I made i"
type textarea "x"
type textarea "A meaningful change I made in"
type textarea "x"
type textarea "A meaningful change I made in"
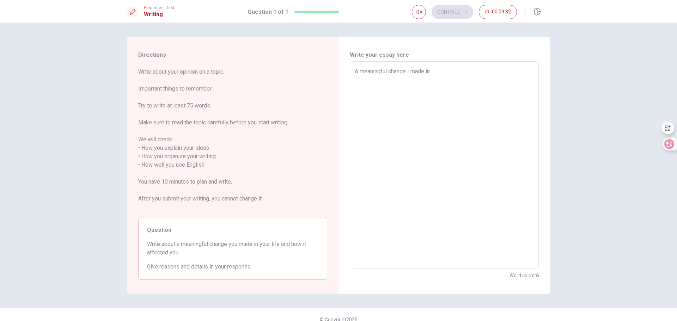
type textarea "x"
type textarea "A meaningful change I made in m"
type textarea "x"
type textarea "A meaningful change I made in my"
type textarea "x"
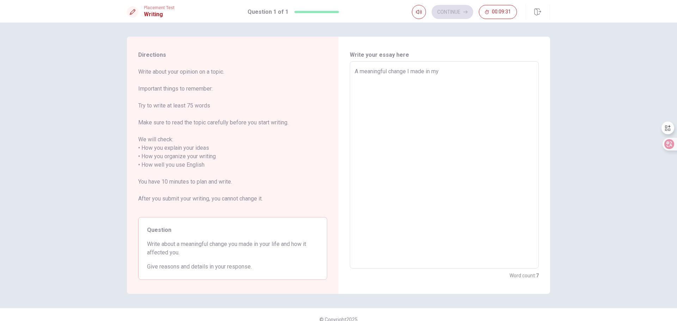
type textarea "A meaningful change I made in my"
type textarea "x"
type textarea "A meaningful change I made in my l"
type textarea "x"
type textarea "A meaningful change I made in my li"
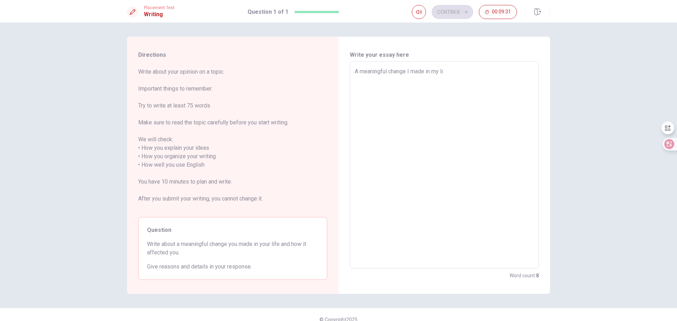
type textarea "x"
type textarea "A meaningful change I made in my lif"
type textarea "x"
type textarea "A meaningful change I made in my life"
type textarea "x"
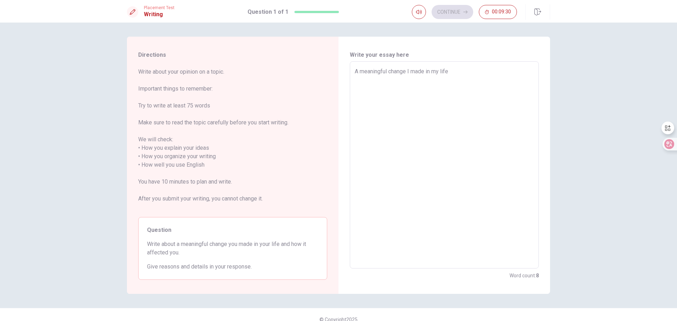
type textarea "A meaningful change I made in my life"
type textarea "x"
type textarea "A meaningful change I made in my life i"
type textarea "x"
type textarea "A meaningful change I made in my life iw"
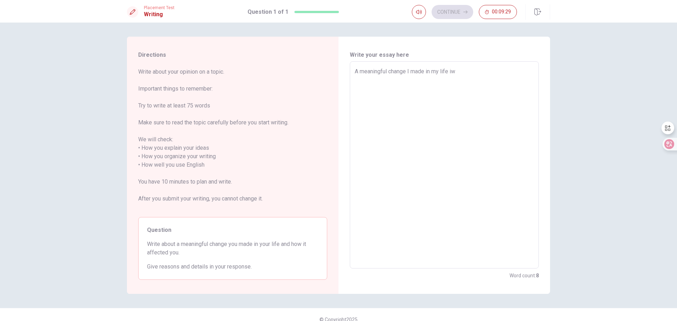
type textarea "x"
type textarea "A meaningful change I made in my life i"
type textarea "x"
type textarea "A meaningful change I made in my life is"
type textarea "x"
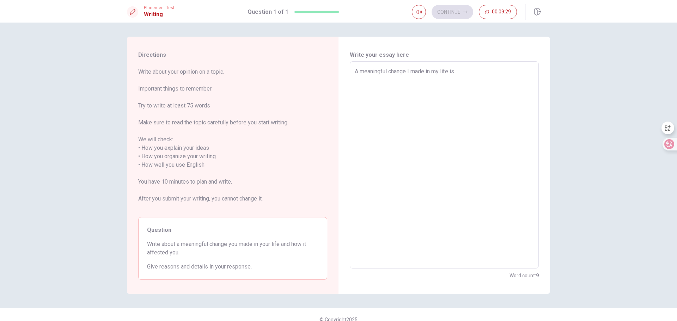
type textarea "A meaningful change I made in my life is"
type textarea "x"
type textarea "A meaningful change I made in my life is l"
type textarea "x"
type textarea "A meaningful change I made in my life is lo"
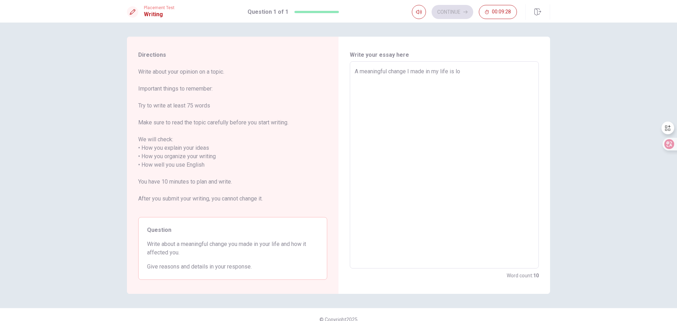
type textarea "x"
type textarea "A meaningful change I made in my life is los"
type textarea "x"
type textarea "A meaningful change I made in my life is losi"
type textarea "x"
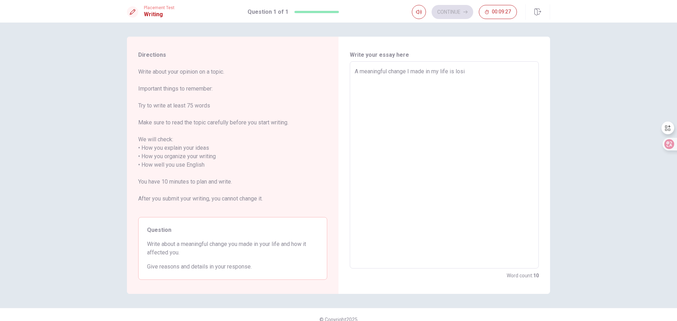
type textarea "A meaningful change I made in my life is losin"
type textarea "x"
type textarea "A meaningful change I made in my life is losing"
type textarea "x"
type textarea "A meaningful change I made in my life is losing"
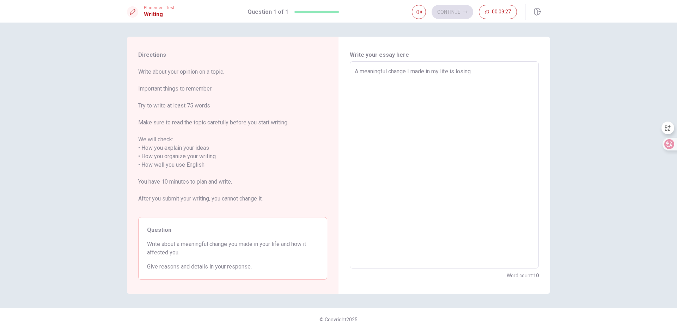
type textarea "x"
type textarea "A meaningful change I made in my life is losing m"
type textarea "x"
type textarea "A meaningful change I made in my life is losing my"
type textarea "x"
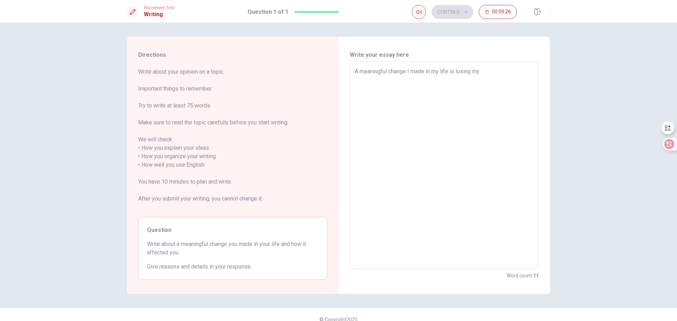
type textarea "A meaningful change I made in my life is losing my"
type textarea "x"
type textarea "A meaningful change I made in my life is losing my w"
type textarea "x"
type textarea "A meaningful change I made in my life is losing my we"
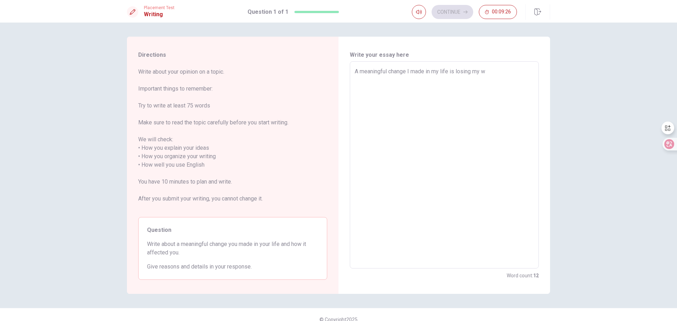
type textarea "x"
type textarea "A meaningful change I made in my life is losing my wei"
type textarea "x"
type textarea "A meaningful change I made in my life is losing my weig"
type textarea "x"
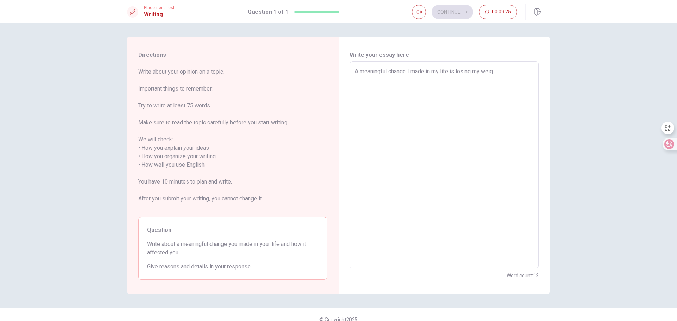
type textarea "A meaningful change I made in my life is losing my weigh"
type textarea "x"
type textarea "A meaningful change I made in my life is losing my weight"
type textarea "x"
type textarea "A meaningful change I made in my life is losing my weight."
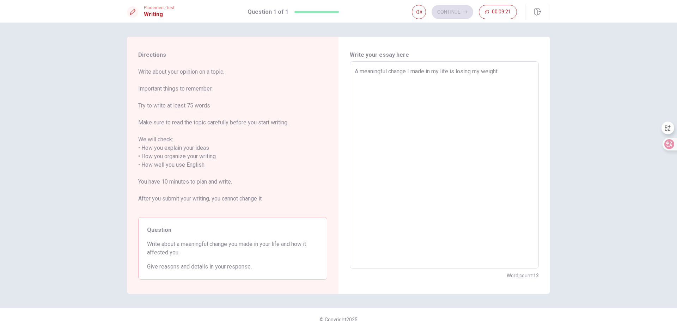
type textarea "x"
type textarea "A meaningful change I made in my life is losing my weight"
type textarea "x"
type textarea "A meaningful change I made in my life is losing my weigh"
type textarea "x"
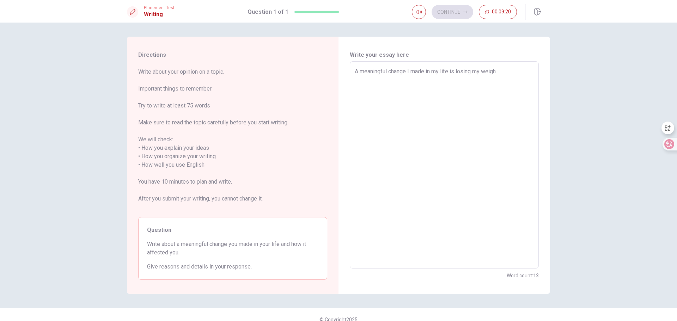
type textarea "A meaningful change I made in my life is losing my weig"
type textarea "x"
type textarea "A meaningful change I made in my life is losing my wei"
type textarea "x"
type textarea "A meaningful change I made in my life is losing my we"
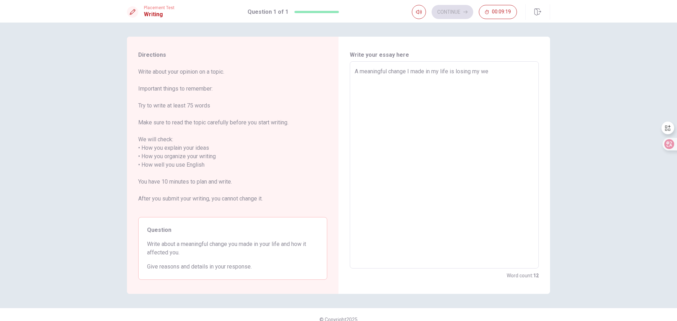
type textarea "x"
type textarea "A meaningful change I made in my life is losing my w"
type textarea "x"
type textarea "A meaningful change I made in my life is losing my"
type textarea "x"
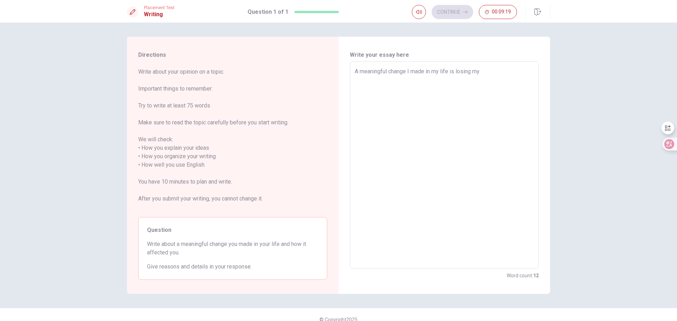
type textarea "A meaningful change I made in my life is losing my"
type textarea "x"
type textarea "A meaningful change I made in my life is losing m"
type textarea "x"
type textarea "A meaningful change I made in my life is losing"
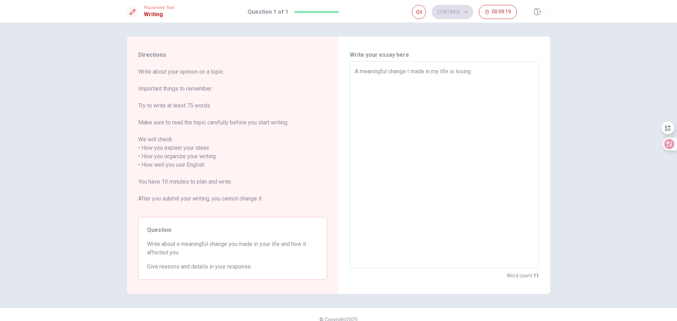
type textarea "x"
type textarea "A meaningful change I made in my life is losing"
type textarea "x"
type textarea "A meaningful change I made in my life is losin"
type textarea "x"
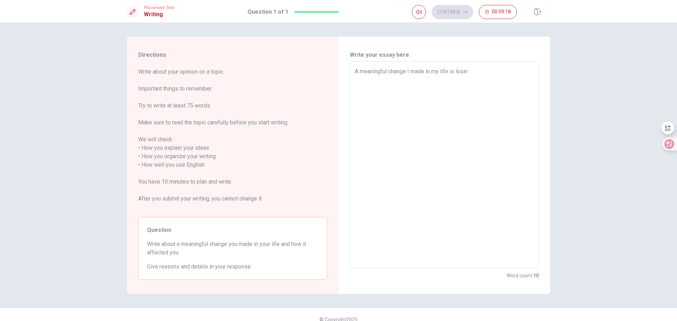
type textarea "A meaningful change I made in my life is losi"
type textarea "x"
type textarea "A meaningful change I made in my life is los"
type textarea "x"
type textarea "A meaningful change I made in my life is lo"
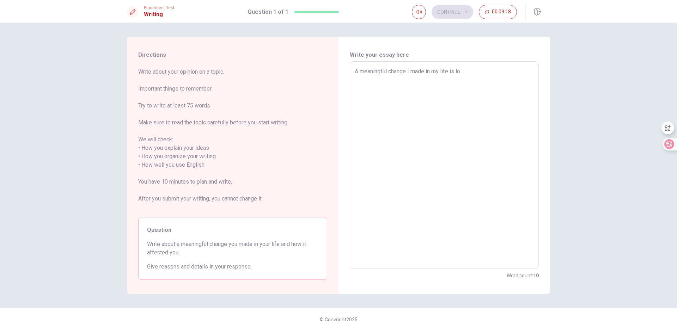
type textarea "x"
type textarea "A meaningful change I made in my life is l"
type textarea "x"
type textarea "A meaningful change I made in my life is"
type textarea "x"
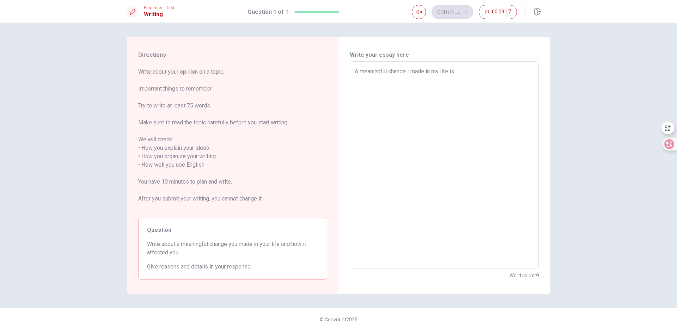
type textarea "A meaningful change I made in my life is t"
type textarea "x"
type textarea "A meaningful change I made in my life is to"
type textarea "x"
type textarea "A meaningful change I made in my life is to"
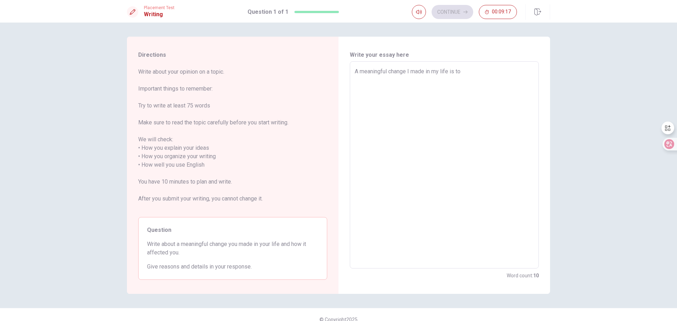
type textarea "x"
type textarea "A meaningful change I made in my life is to l"
type textarea "x"
type textarea "A meaningful change I made in my life is to lo"
type textarea "x"
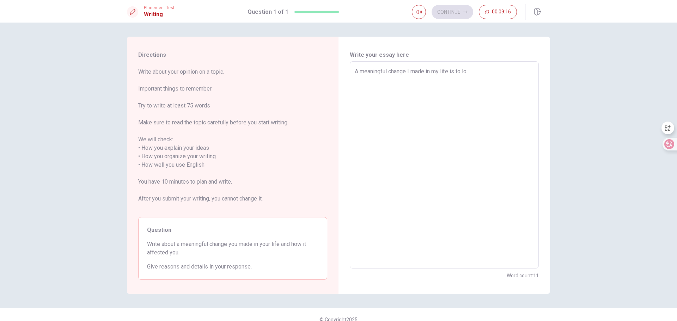
type textarea "A meaningful change I made in my life is to los"
type textarea "x"
type textarea "A meaningful change I made in my life is to losi"
type textarea "x"
type textarea "A meaningful change I made in my life is to losin"
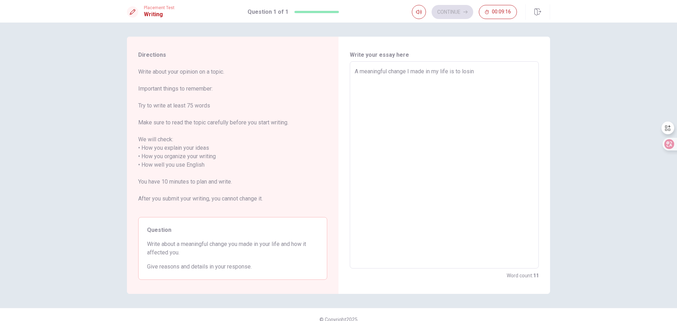
type textarea "x"
type textarea "A meaningful change I made in my life is to losing"
type textarea "x"
type textarea "A meaningful change I made in my life is to losing"
type textarea "x"
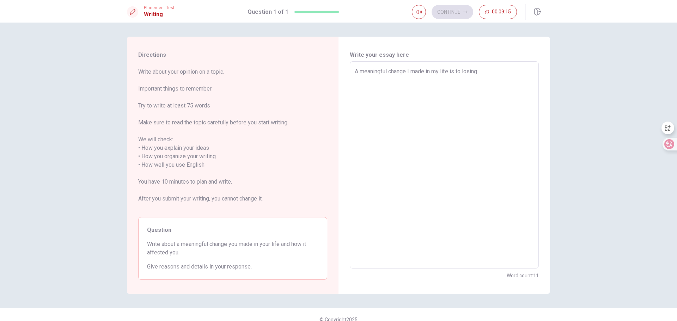
type textarea "A meaningful change I made in my life is to losing m"
type textarea "x"
type textarea "A meaningful change I made in my life is to losing my"
type textarea "x"
type textarea "A meaningful change I made in my life is to losing my"
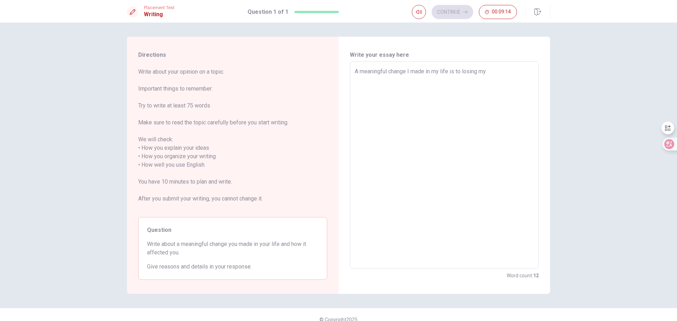
type textarea "x"
type textarea "A meaningful change I made in my life is to losing my w"
type textarea "x"
type textarea "A meaningful change I made in my life is to losing my we"
type textarea "x"
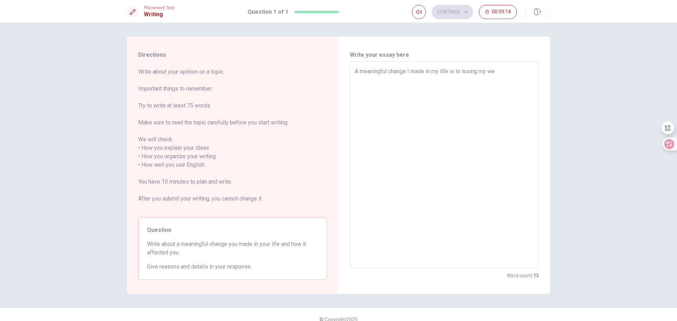
type textarea "A meaningful change I made in my life is to losing my wei"
type textarea "x"
type textarea "A meaningful change I made in my life is to losing my weig"
type textarea "x"
type textarea "A meaningful change I made in my life is to losing my weigh"
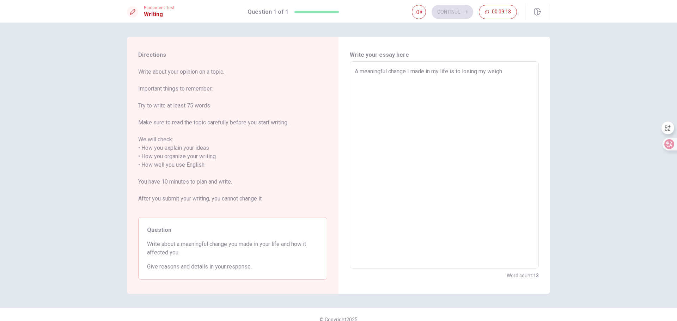
type textarea "x"
type textarea "A meaningful change I made in my life is to losing my weight"
type textarea "x"
type textarea "A meaningful change I made in my life is to losing my weight."
type textarea "x"
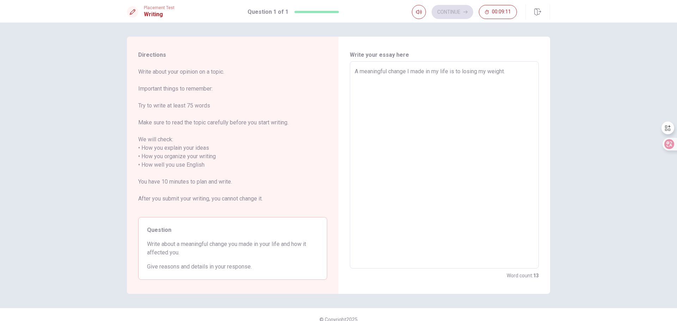
type textarea "A meaningful change I made in my life is to losing my weight."
type textarea "x"
click at [476, 73] on textarea "A meaningful change I made in my life is to losing my weight. I did not feel we…" at bounding box center [444, 165] width 179 height 196
click at [506, 81] on textarea "A meaningful change I made in my life is to lose my weight. I did not feel well…" at bounding box center [444, 165] width 179 height 196
click at [363, 80] on textarea "A meaningful change I made in my life is to lose my weight. I did not feel well…" at bounding box center [444, 165] width 179 height 196
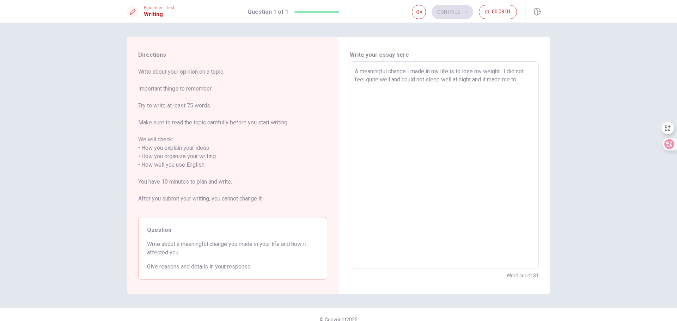
click at [387, 79] on textarea "A meaningful change I made in my life is to lose my weight. I did not feel quit…" at bounding box center [444, 165] width 179 height 196
drag, startPoint x: 387, startPoint y: 79, endPoint x: 377, endPoint y: 81, distance: 10.4
click at [377, 81] on textarea "A meaningful change I made in my life is to lose my weight. I did not feel quit…" at bounding box center [444, 165] width 179 height 196
click at [444, 77] on textarea "A meaningful change I made in my life is to lose my weight. I did not feel quit…" at bounding box center [444, 165] width 179 height 196
click at [448, 79] on textarea "A meaningful change I made in my life is to lose my weight. I did not feel quit…" at bounding box center [444, 165] width 179 height 196
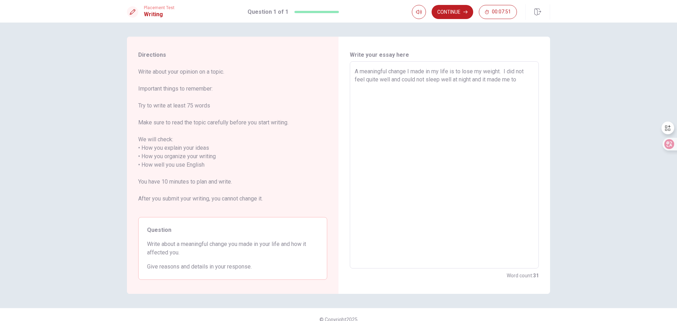
click at [450, 78] on textarea "A meaningful change I made in my life is to lose my weight. I did not feel quit…" at bounding box center [444, 165] width 179 height 196
click at [518, 80] on textarea "A meaningful change I made in my life is to lose my weight. I did not feel quit…" at bounding box center [444, 165] width 179 height 196
click at [500, 71] on textarea "A meaningful change I made in my life is to lose my weight. I did not feel quit…" at bounding box center [444, 165] width 179 height 196
click at [448, 96] on textarea "A meaningful change I made in my life is to lose my weight successfully. I did …" at bounding box center [444, 165] width 179 height 196
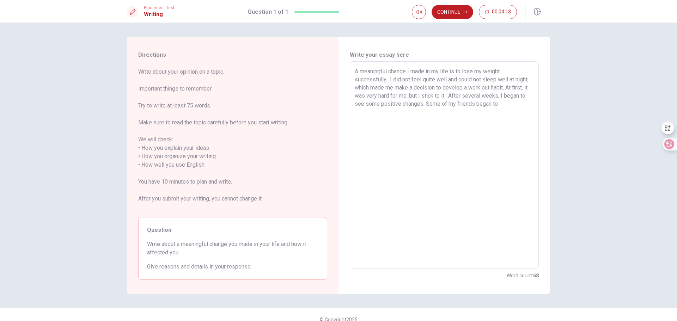
click at [425, 103] on textarea "A meaningful change I made in my life is to lose my weight successfully. I did …" at bounding box center [444, 165] width 179 height 196
click at [503, 104] on textarea "A meaningful change I made in my life is to lose my weight successfully. I did …" at bounding box center [444, 165] width 179 height 196
drag, startPoint x: 522, startPoint y: 104, endPoint x: 499, endPoint y: 105, distance: 23.3
click at [499, 105] on textarea "A meaningful change I made in my life is to lose my weight successfully. I did …" at bounding box center [444, 165] width 179 height 196
click at [522, 105] on textarea "A meaningful change I made in my life is to lose my weight successfully. I did …" at bounding box center [444, 165] width 179 height 196
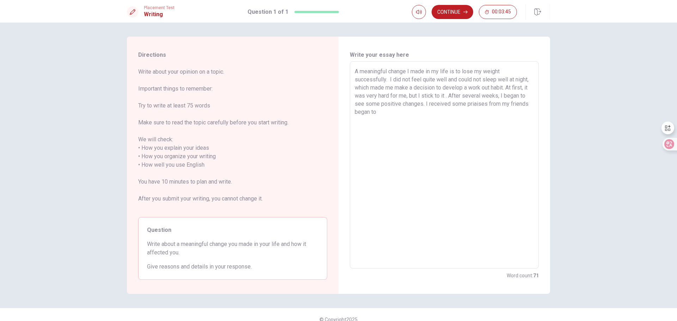
drag, startPoint x: 383, startPoint y: 114, endPoint x: 348, endPoint y: 120, distance: 35.3
click at [350, 120] on div "A meaningful change I made in my life is to lose my weight successfully. I did …" at bounding box center [444, 164] width 189 height 207
drag, startPoint x: 479, startPoint y: 97, endPoint x: 462, endPoint y: 95, distance: 17.7
click at [462, 95] on textarea "A meaningful change I made in my life is to lose my weight successfully. I did …" at bounding box center [444, 165] width 179 height 196
click at [485, 95] on textarea "A meaningful change I made in my life is to lose my weight successfully. I did …" at bounding box center [444, 165] width 179 height 196
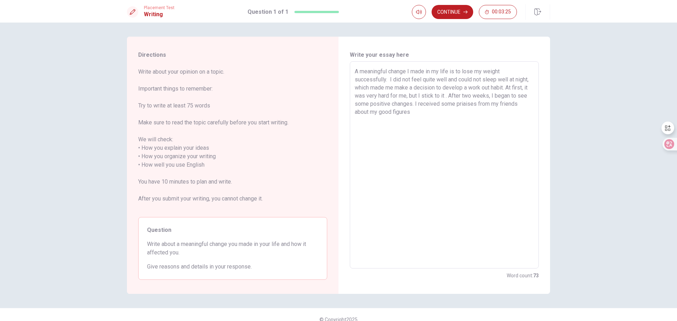
click at [485, 96] on textarea "A meaningful change I made in my life is to lose my weight successfully. I did …" at bounding box center [444, 165] width 179 height 196
click at [484, 96] on textarea "A meaningful change I made in my life is to lose my weight successfully. I did …" at bounding box center [444, 165] width 179 height 196
drag, startPoint x: 485, startPoint y: 96, endPoint x: 473, endPoint y: 97, distance: 11.3
click at [473, 97] on textarea "A meaningful change I made in my life is to lose my weight successfully. I did …" at bounding box center [444, 165] width 179 height 196
click at [443, 119] on textarea "A meaningful change I made in my life is to lose my weight successfully. I did …" at bounding box center [444, 165] width 179 height 196
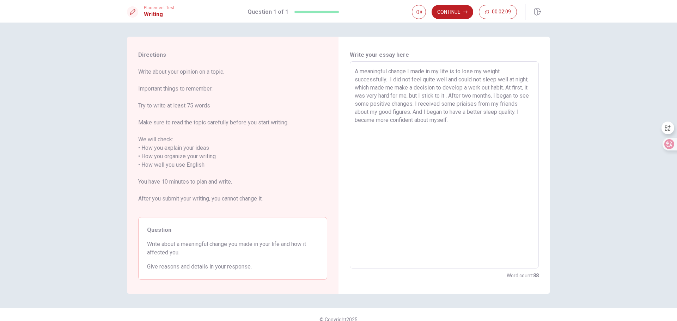
click at [409, 112] on textarea "A meaningful change I made in my life is to lose my weight successfully. I did …" at bounding box center [444, 165] width 179 height 196
click at [450, 122] on textarea "A meaningful change I made in my life is to lose my weight successfully. I did …" at bounding box center [444, 165] width 179 height 196
drag, startPoint x: 514, startPoint y: 112, endPoint x: 519, endPoint y: 111, distance: 5.4
click at [519, 111] on textarea "A meaningful change I made in my life is to lose my weight successfully. I did …" at bounding box center [444, 165] width 179 height 196
click at [421, 114] on textarea "A meaningful change I made in my life is to lose my weight successfully. I did …" at bounding box center [444, 165] width 179 height 196
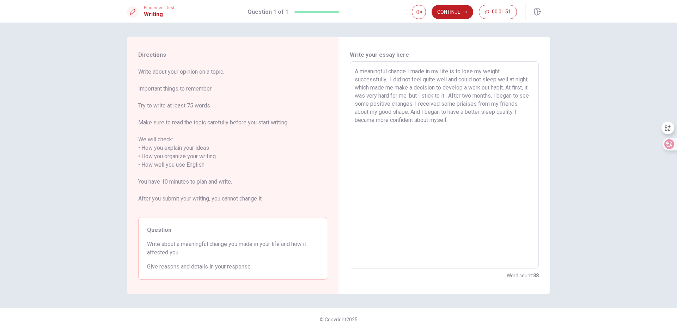
drag, startPoint x: 422, startPoint y: 114, endPoint x: 409, endPoint y: 114, distance: 12.7
click at [409, 114] on textarea "A meaningful change I made in my life is to lose my weight successfully. I did …" at bounding box center [444, 165] width 179 height 196
click at [501, 110] on textarea "A meaningful change I made in my life is to lose my weight successfully. I did …" at bounding box center [444, 165] width 179 height 196
click at [462, 126] on textarea "A meaningful change I made in my life is to lose my weight successfully. I did …" at bounding box center [444, 165] width 179 height 196
click at [455, 13] on button "Continue" at bounding box center [453, 12] width 42 height 14
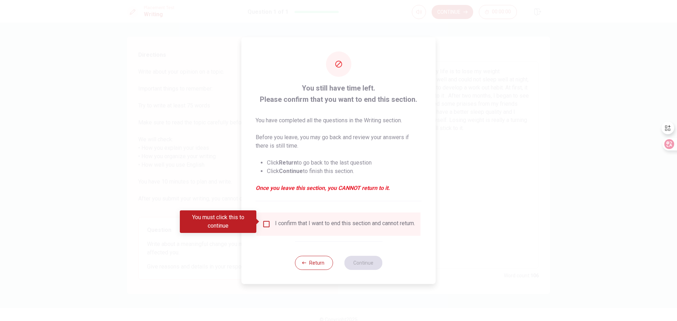
click at [266, 223] on input "You must click this to continue" at bounding box center [266, 224] width 8 height 8
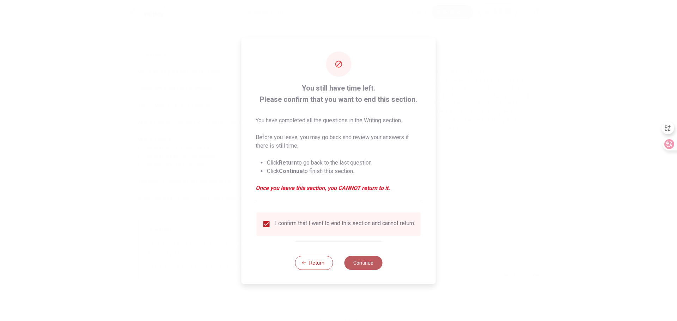
click at [363, 265] on button "Continue" at bounding box center [363, 263] width 38 height 14
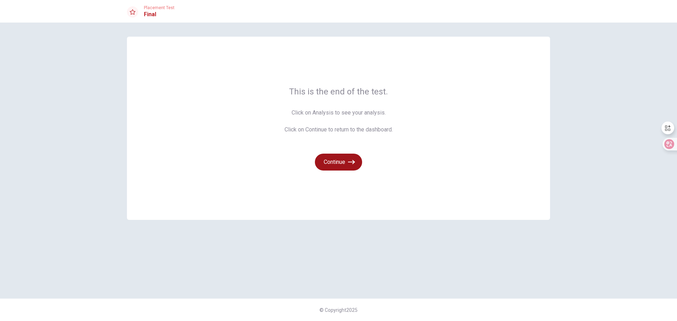
click at [348, 166] on button "Continue" at bounding box center [338, 162] width 47 height 17
